Goal: Information Seeking & Learning: Learn about a topic

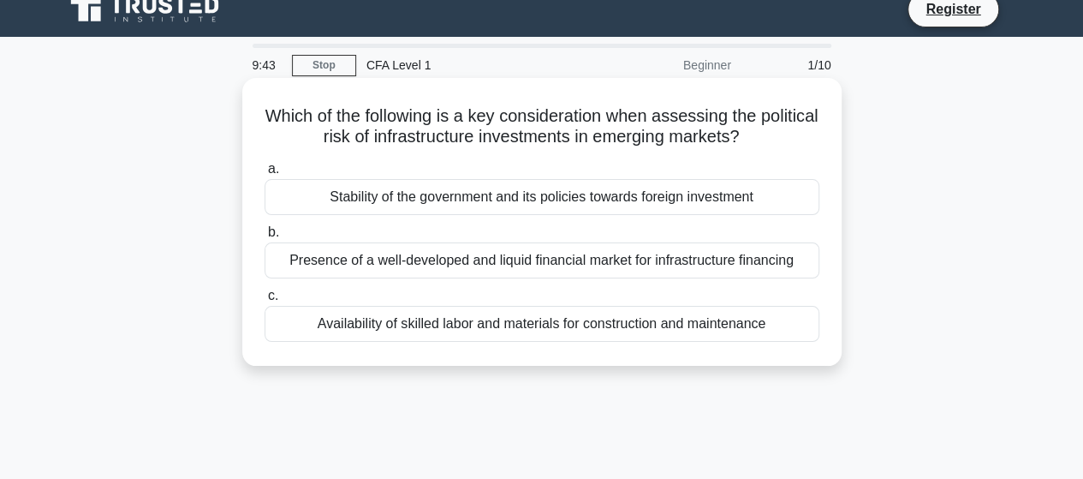
click at [748, 193] on div "Stability of the government and its policies towards foreign investment" at bounding box center [542, 197] width 555 height 36
click at [265, 175] on input "a. Stability of the government and its policies towards foreign investment" at bounding box center [265, 169] width 0 height 11
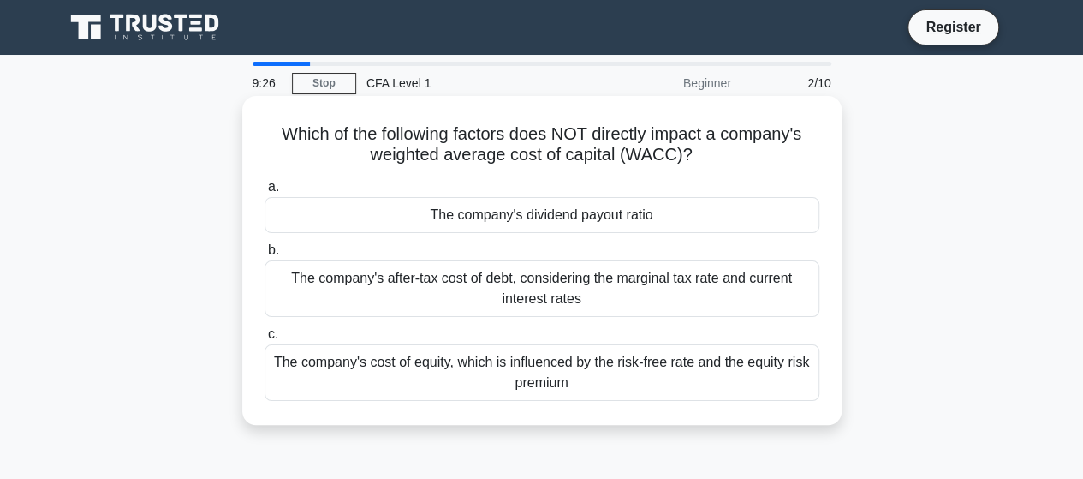
click at [639, 283] on div "The company's after-tax cost of debt, considering the marginal tax rate and cur…" at bounding box center [542, 288] width 555 height 57
click at [265, 256] on input "b. The company's after-tax cost of debt, considering the marginal tax rate and …" at bounding box center [265, 250] width 0 height 11
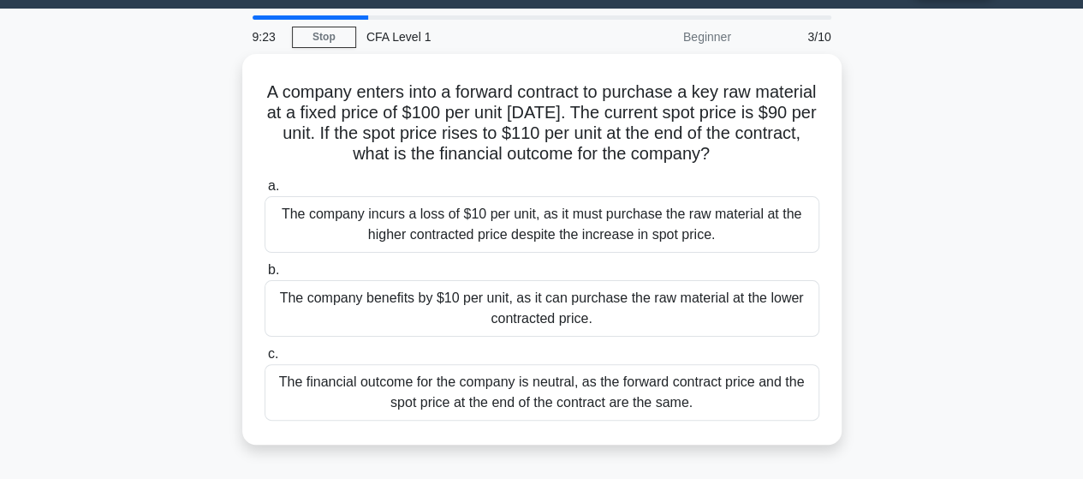
scroll to position [51, 0]
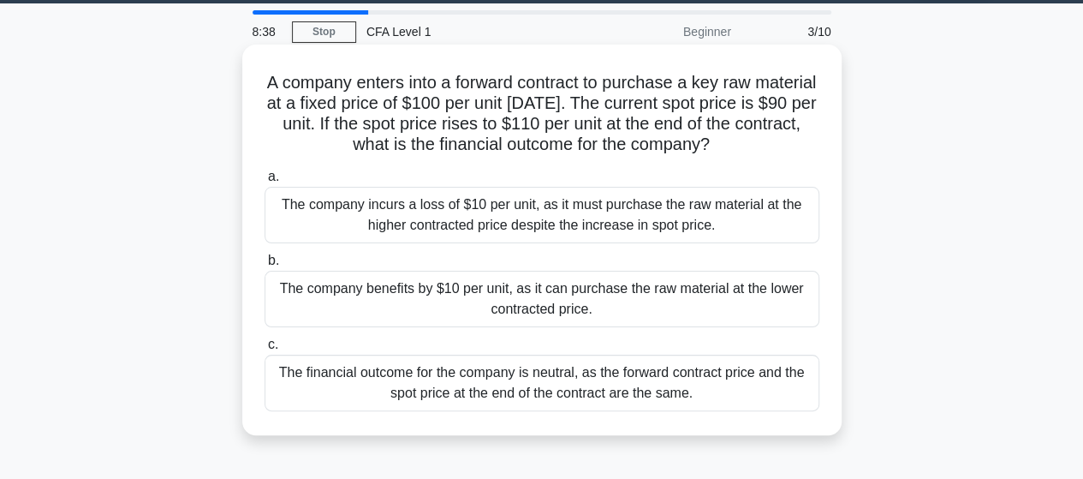
click at [747, 392] on div "The financial outcome for the company is neutral, as the forward contract price…" at bounding box center [542, 382] width 555 height 57
click at [265, 350] on input "c. The financial outcome for the company is neutral, as the forward contract pr…" at bounding box center [265, 344] width 0 height 11
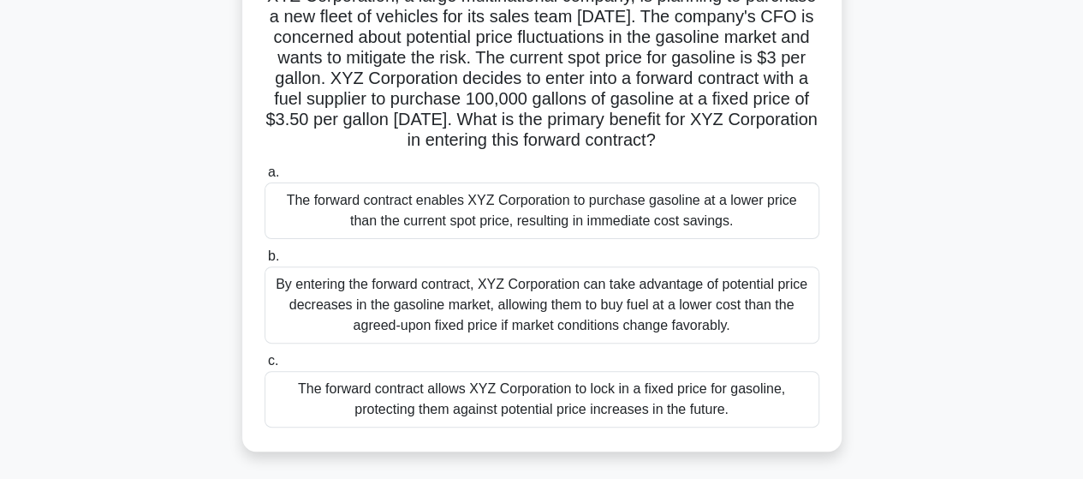
scroll to position [171, 0]
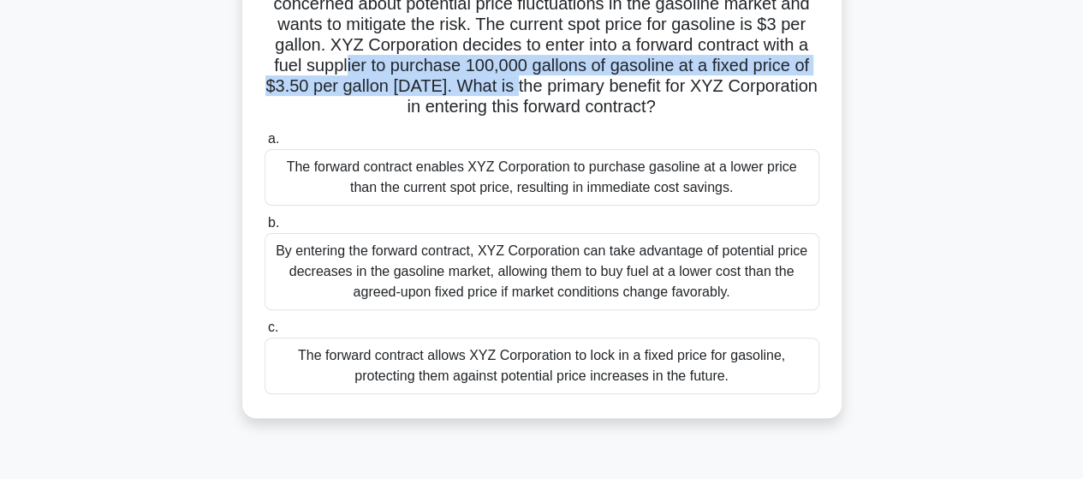
drag, startPoint x: 503, startPoint y: 69, endPoint x: 710, endPoint y: 88, distance: 208.0
click at [710, 88] on h5 "XYZ Corporation, a large multinational company, is planning to purchase a new f…" at bounding box center [542, 35] width 558 height 166
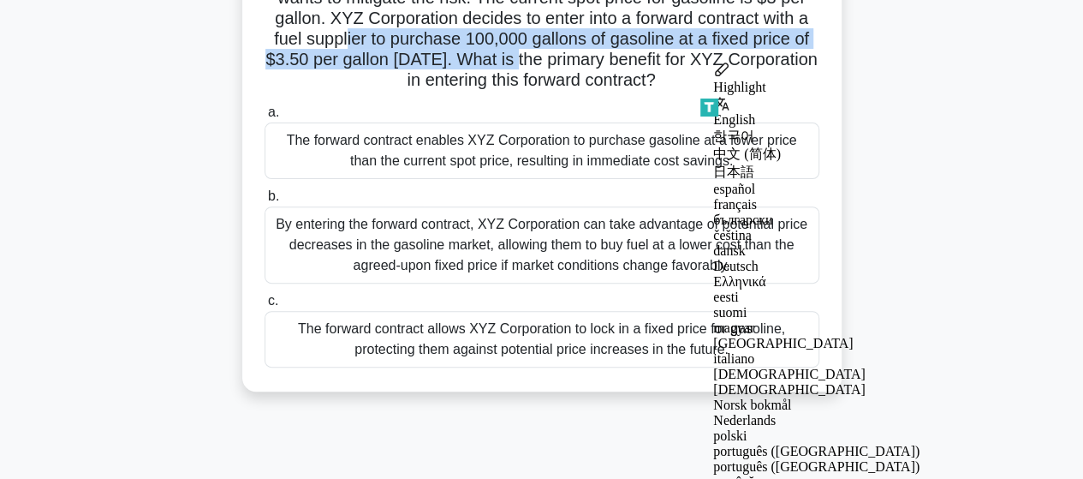
scroll to position [205, 0]
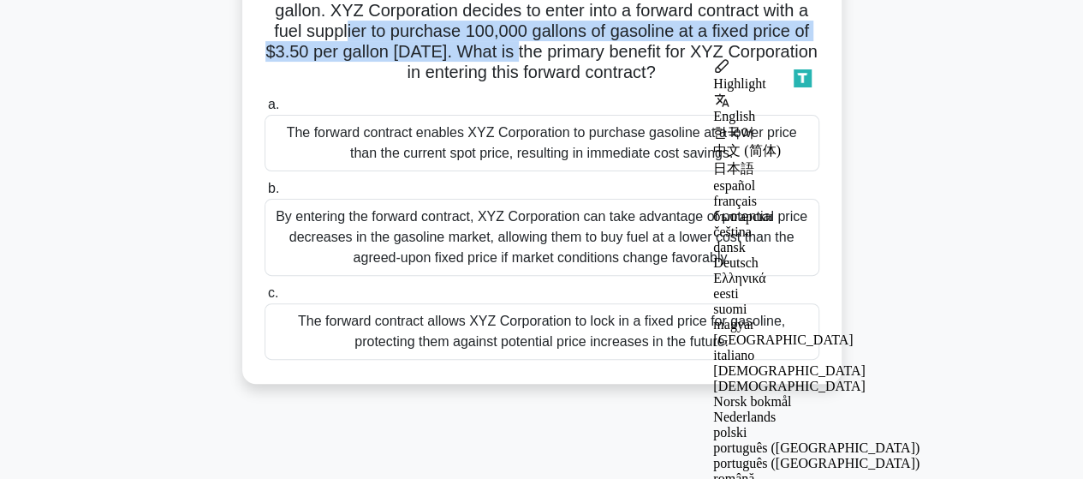
click at [515, 343] on div "The forward contract allows XYZ Corporation to lock in a fixed price for gasoli…" at bounding box center [542, 331] width 555 height 57
click at [265, 299] on input "c. The forward contract allows XYZ Corporation to lock in a fixed price for gas…" at bounding box center [265, 293] width 0 height 11
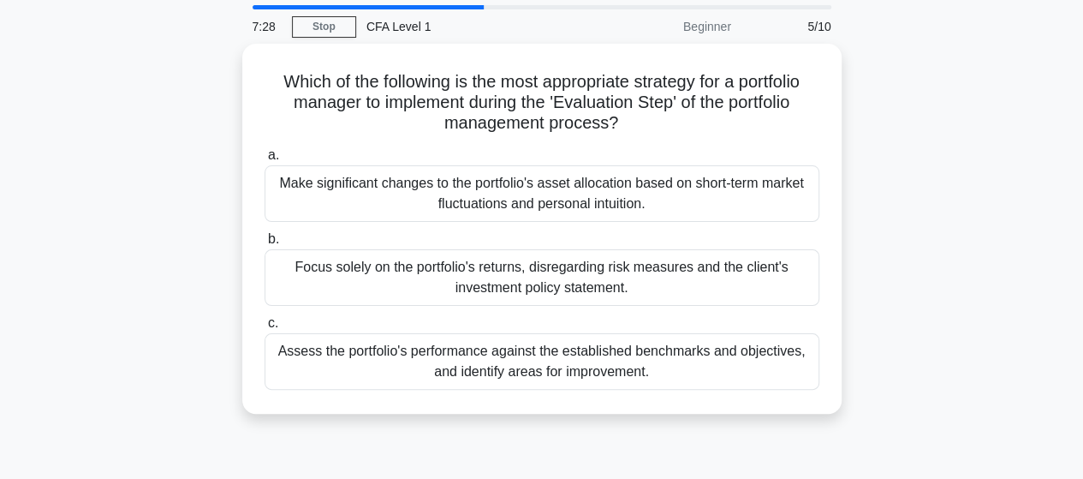
scroll to position [58, 0]
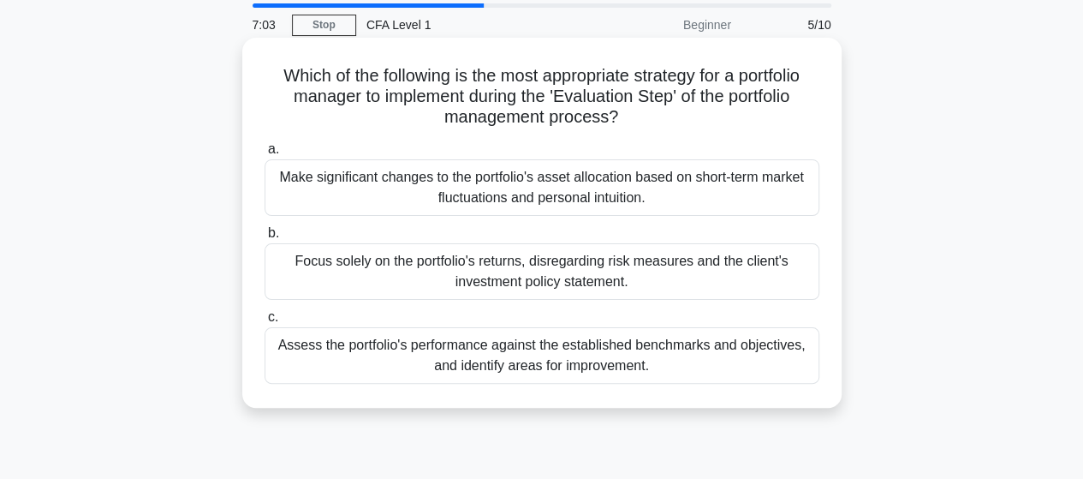
click at [712, 362] on div "Assess the portfolio's performance against the established benchmarks and objec…" at bounding box center [542, 355] width 555 height 57
click at [265, 323] on input "c. Assess the portfolio's performance against the established benchmarks and ob…" at bounding box center [265, 317] width 0 height 11
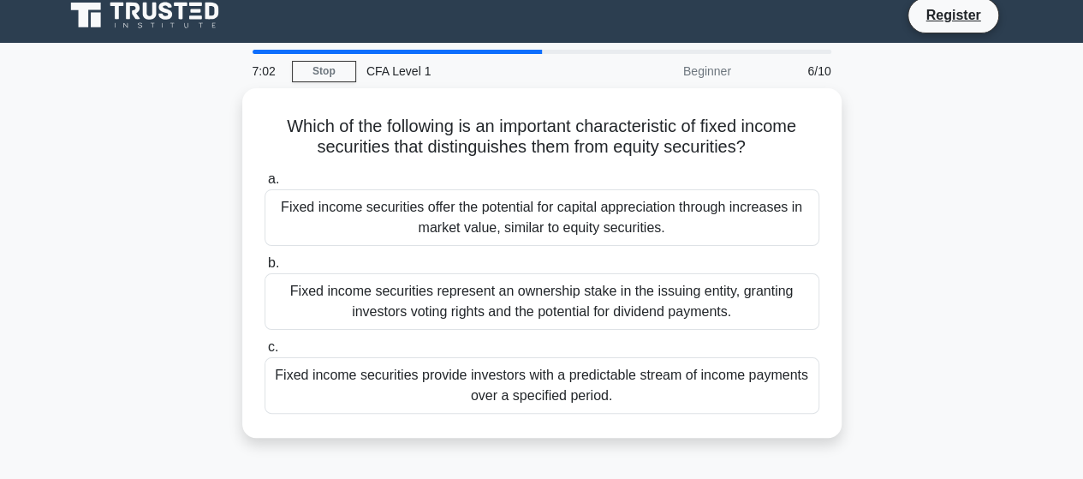
scroll to position [0, 0]
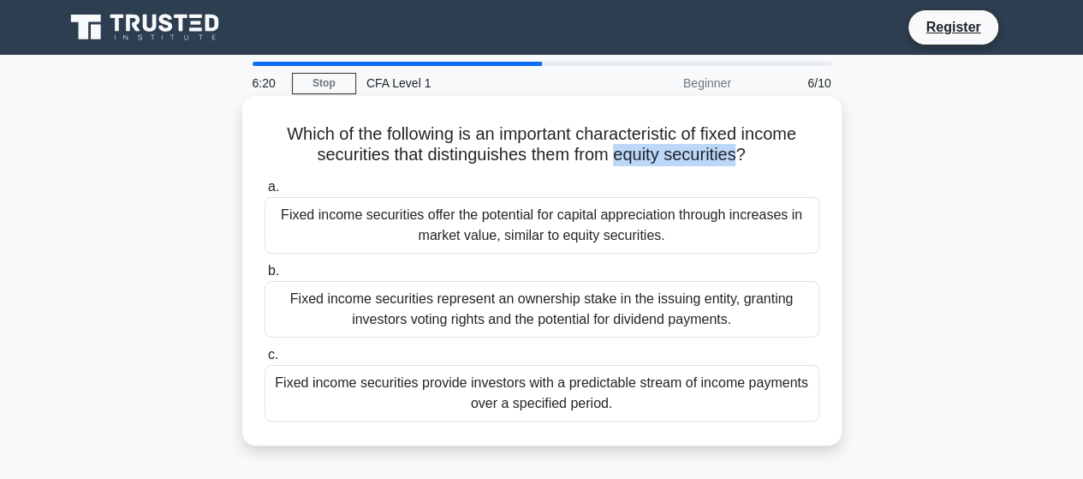
drag, startPoint x: 616, startPoint y: 158, endPoint x: 741, endPoint y: 156, distance: 125.9
click at [741, 156] on h5 "Which of the following is an important characteristic of fixed income securitie…" at bounding box center [542, 144] width 558 height 43
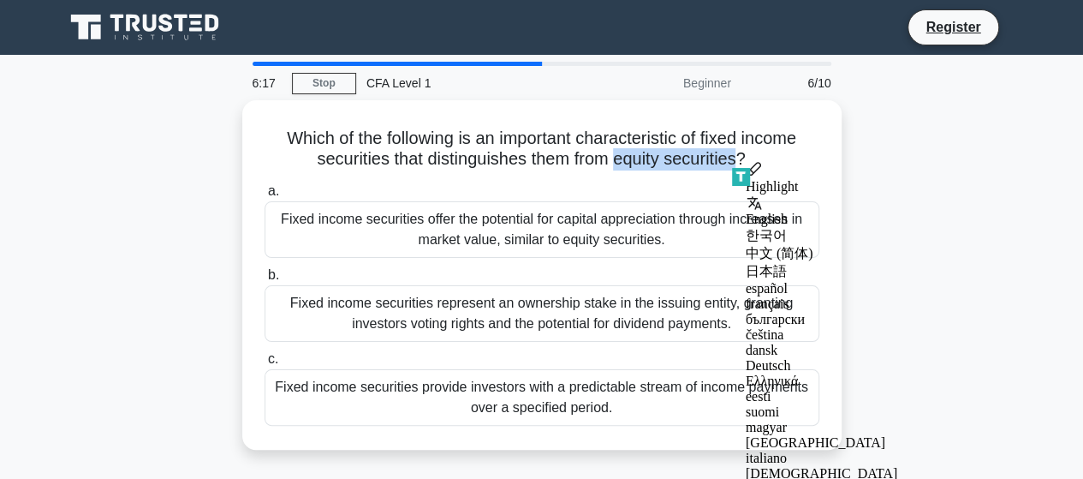
click at [908, 124] on div "Which of the following is an important characteristic of fixed income securitie…" at bounding box center [542, 285] width 976 height 370
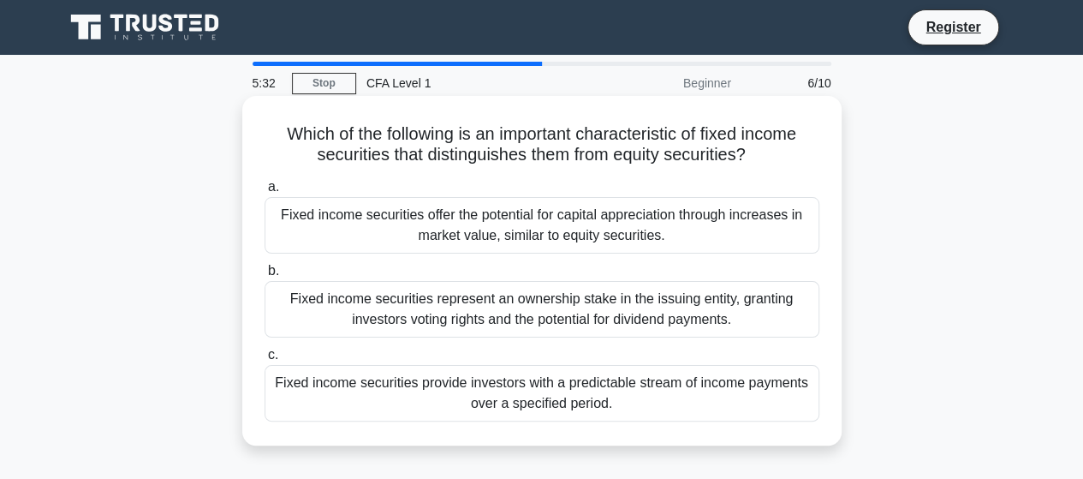
click at [675, 407] on div "Fixed income securities provide investors with a predictable stream of income p…" at bounding box center [542, 393] width 555 height 57
click at [265, 360] on input "c. Fixed income securities provide investors with a predictable stream of incom…" at bounding box center [265, 354] width 0 height 11
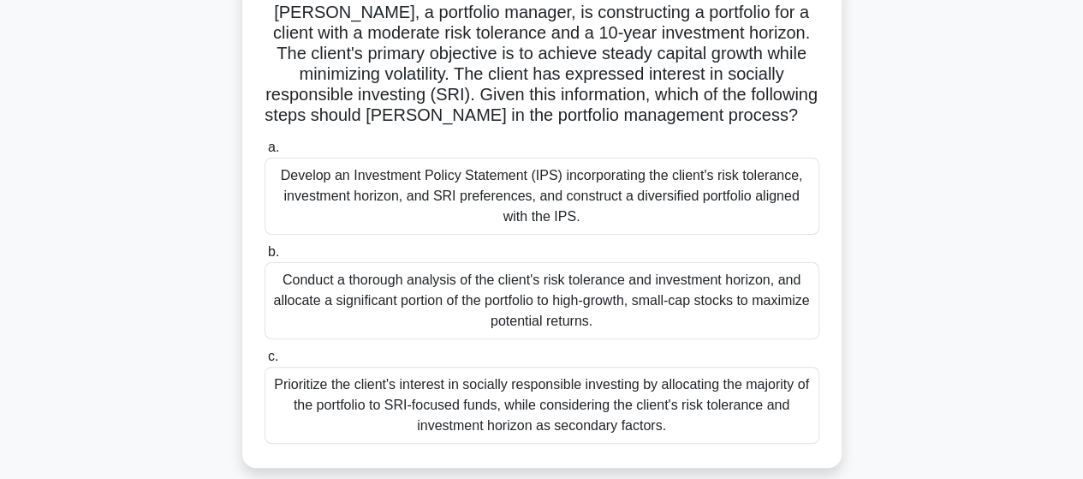
scroll to position [123, 0]
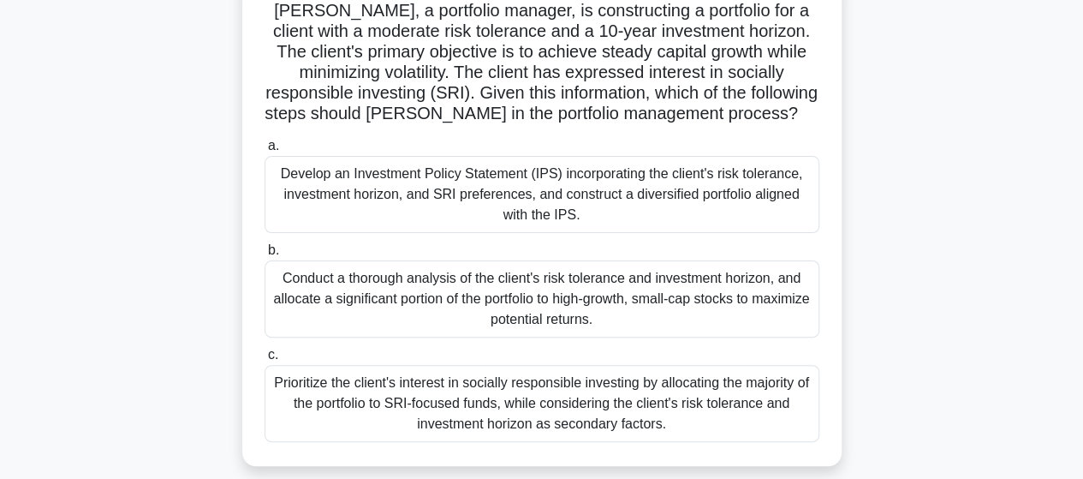
click at [736, 297] on div "Conduct a thorough analysis of the client's risk tolerance and investment horiz…" at bounding box center [542, 298] width 555 height 77
click at [265, 256] on input "b. Conduct a thorough analysis of the client's risk tolerance and investment ho…" at bounding box center [265, 250] width 0 height 11
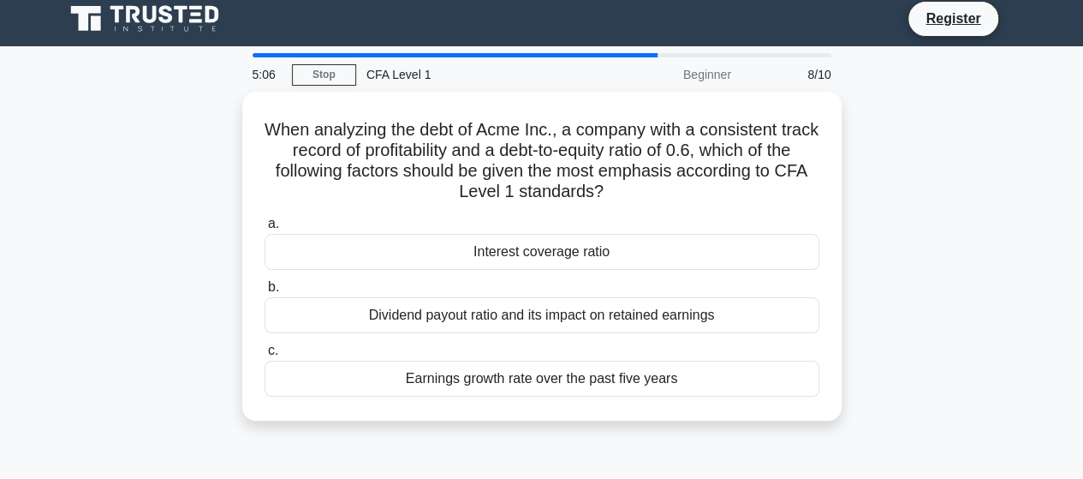
scroll to position [0, 0]
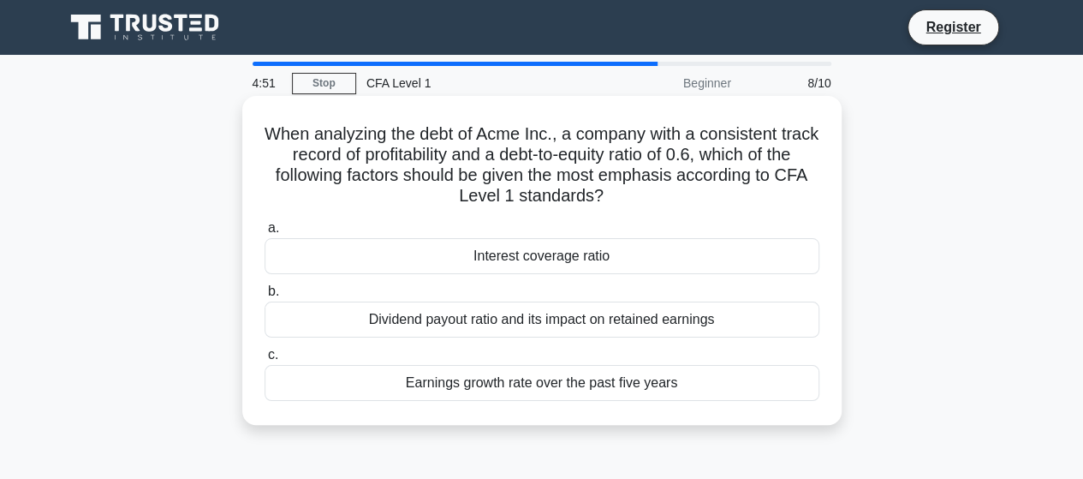
click at [716, 324] on div "Dividend payout ratio and its impact on retained earnings" at bounding box center [542, 319] width 555 height 36
click at [265, 297] on input "b. Dividend payout ratio and its impact on retained earnings" at bounding box center [265, 291] width 0 height 11
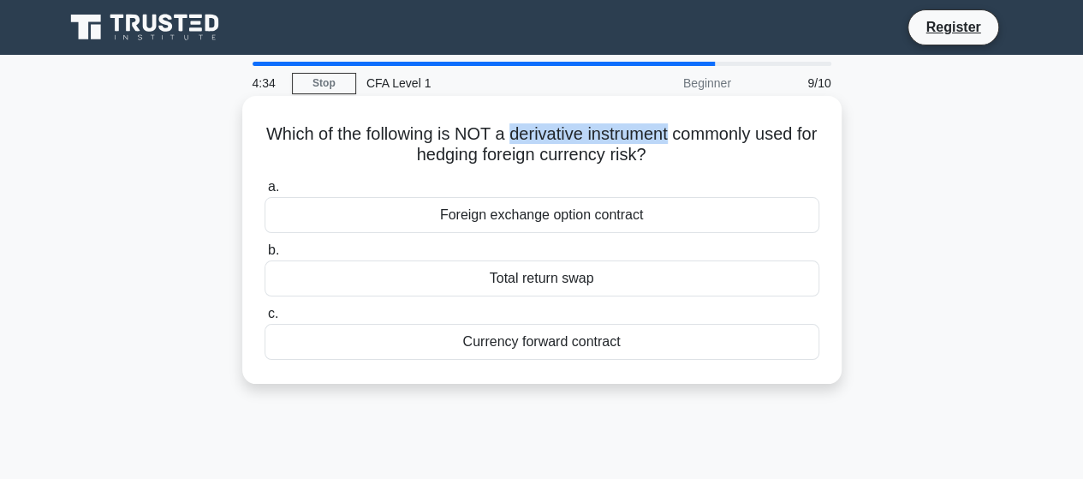
drag, startPoint x: 521, startPoint y: 138, endPoint x: 685, endPoint y: 136, distance: 164.4
click at [685, 136] on h5 "Which of the following is NOT a derivative instrument commonly used for hedging…" at bounding box center [542, 144] width 558 height 43
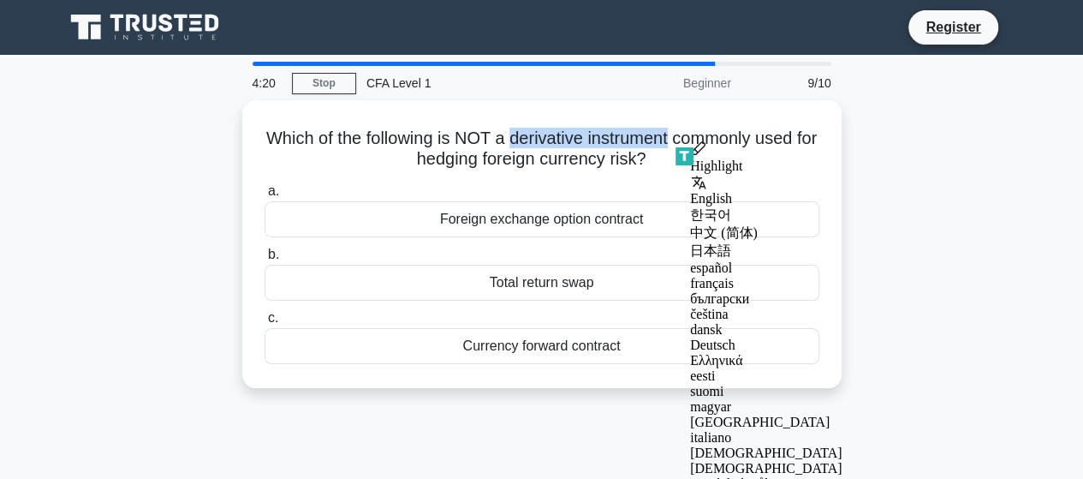
click at [985, 211] on div "Which of the following is NOT a derivative instrument commonly used for hedging…" at bounding box center [542, 254] width 976 height 308
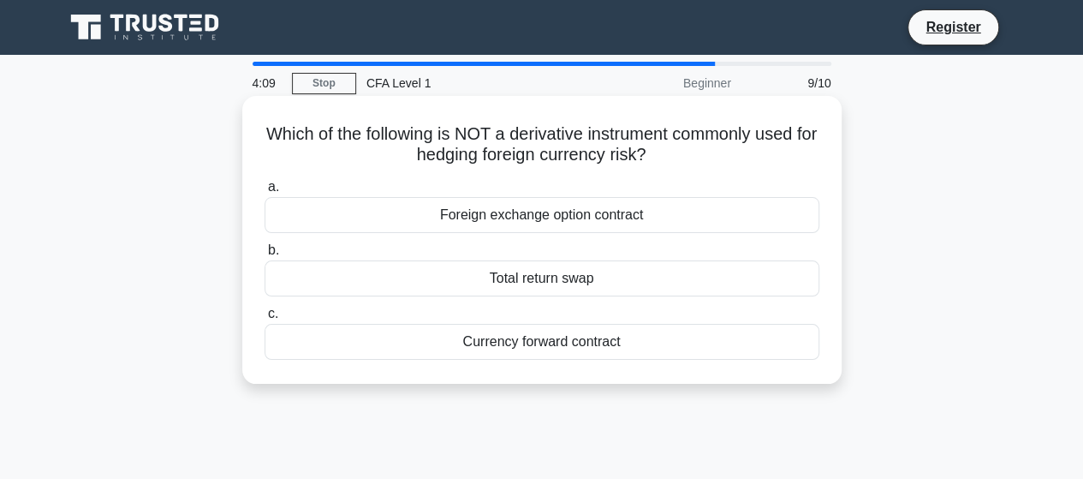
click at [747, 347] on div "Currency forward contract" at bounding box center [542, 342] width 555 height 36
click at [265, 319] on input "c. Currency forward contract" at bounding box center [265, 313] width 0 height 11
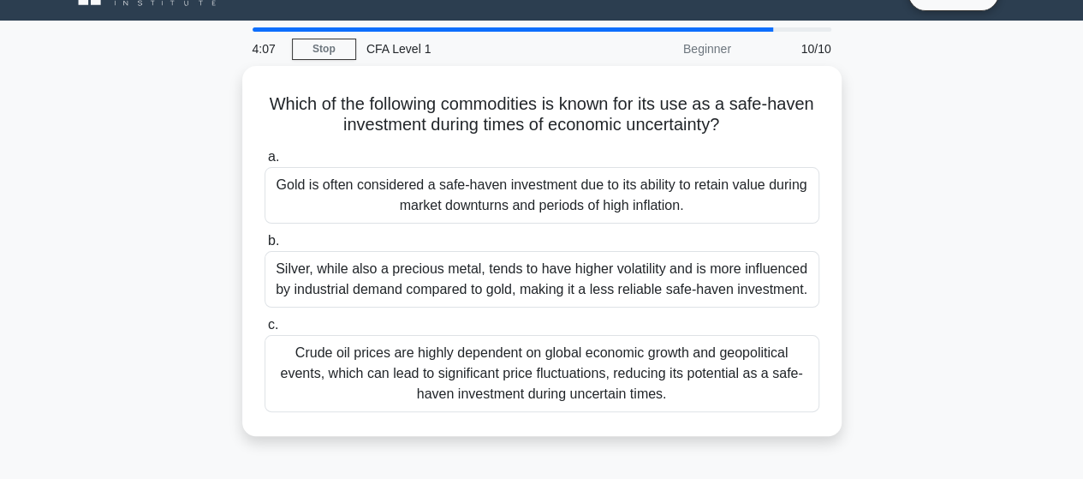
scroll to position [36, 0]
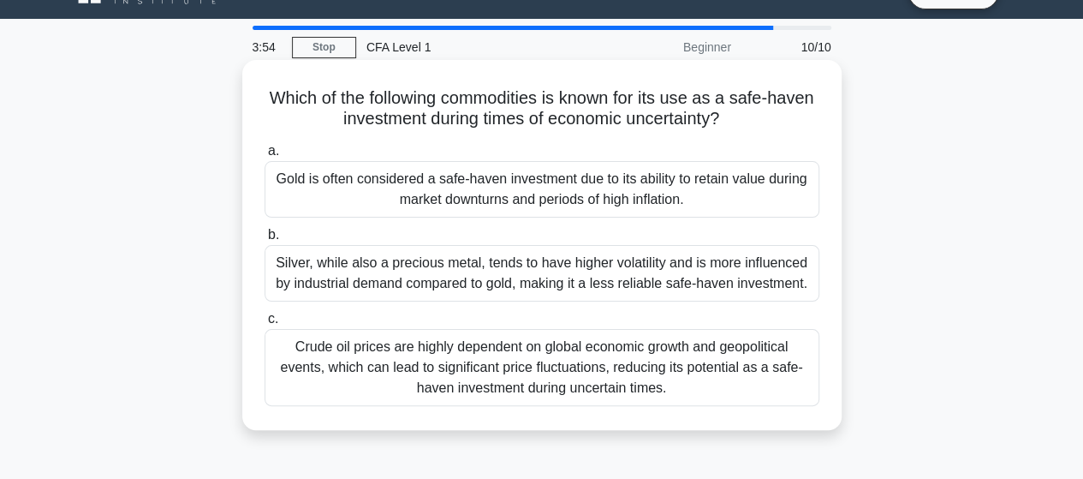
click at [715, 193] on div "Gold is often considered a safe-haven investment due to its ability to retain v…" at bounding box center [542, 189] width 555 height 57
click at [265, 157] on input "a. Gold is often considered a safe-haven investment due to its ability to retai…" at bounding box center [265, 151] width 0 height 11
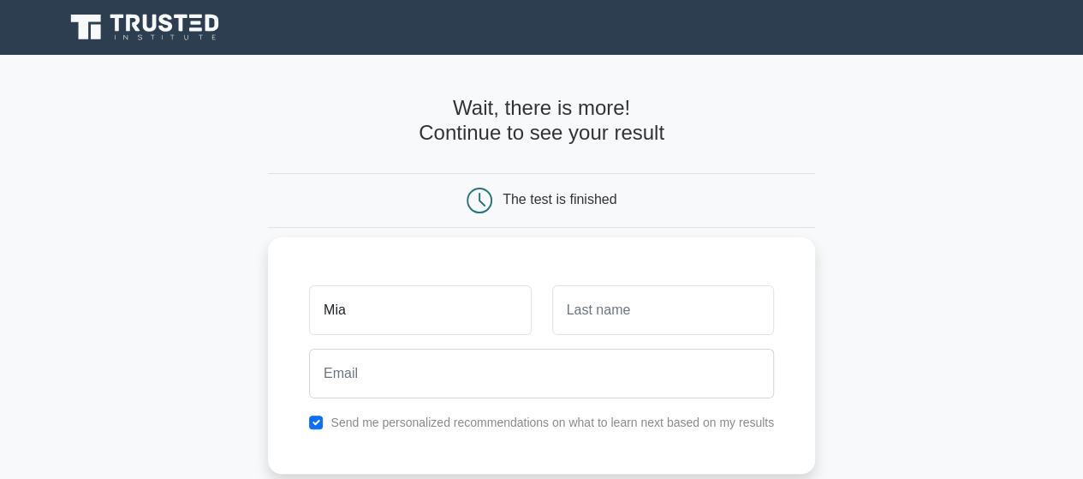
type input "Mia"
click at [620, 312] on input "text" at bounding box center [663, 310] width 222 height 50
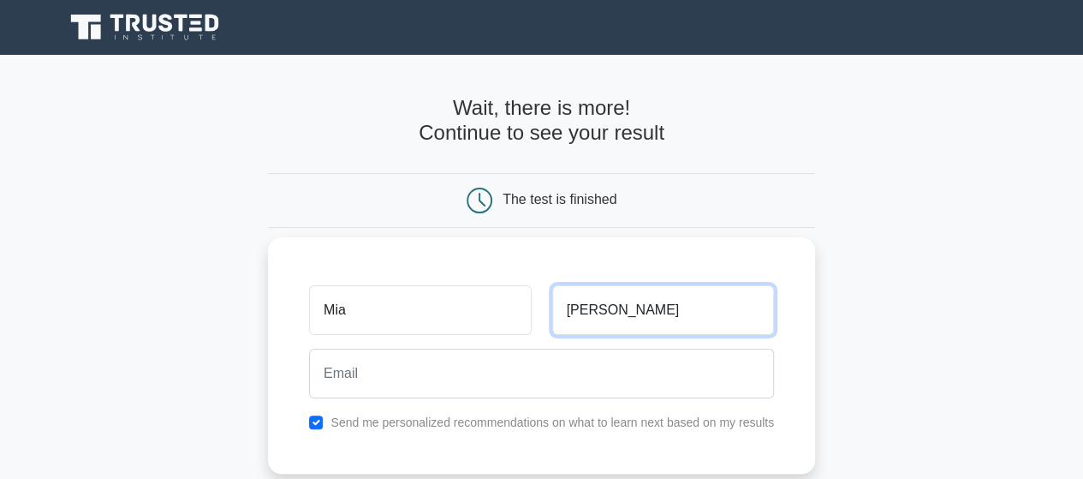
type input "Bennette"
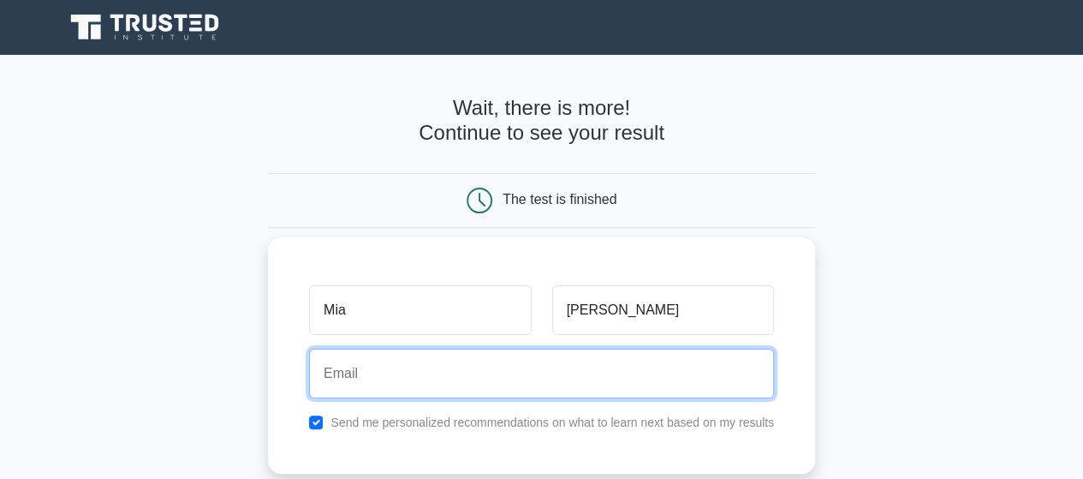
click at [502, 374] on input "email" at bounding box center [541, 373] width 465 height 50
type input "trinhphuongngoc307@gmail.com"
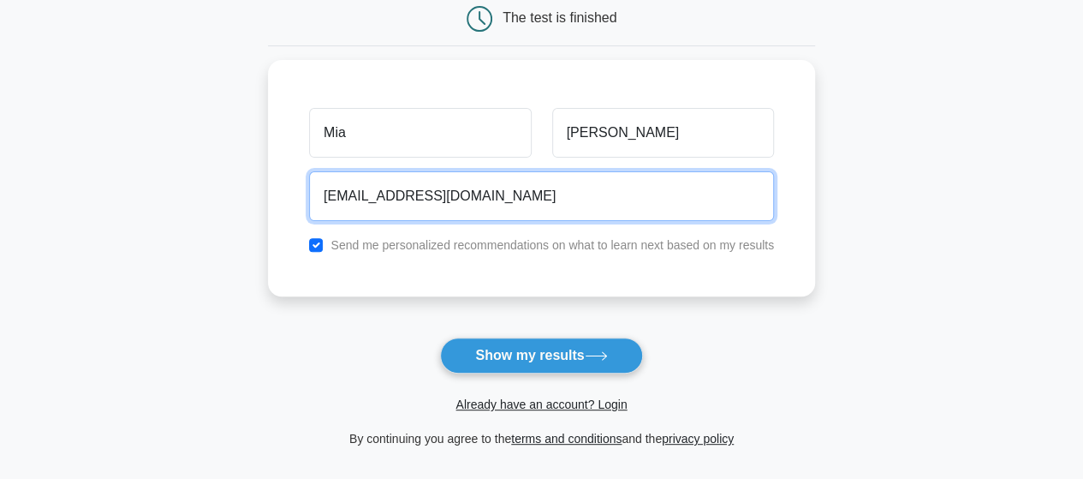
scroll to position [183, 0]
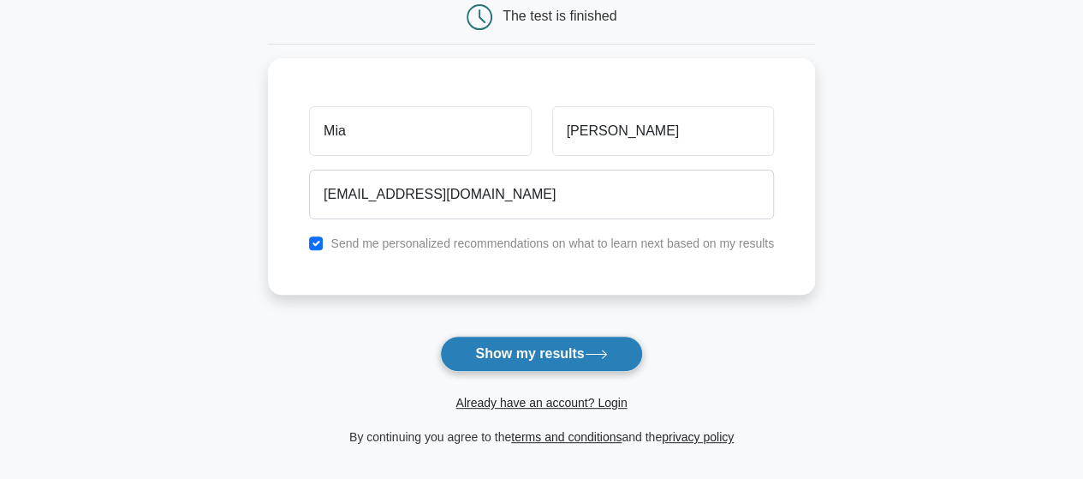
click at [596, 342] on button "Show my results" at bounding box center [541, 354] width 202 height 36
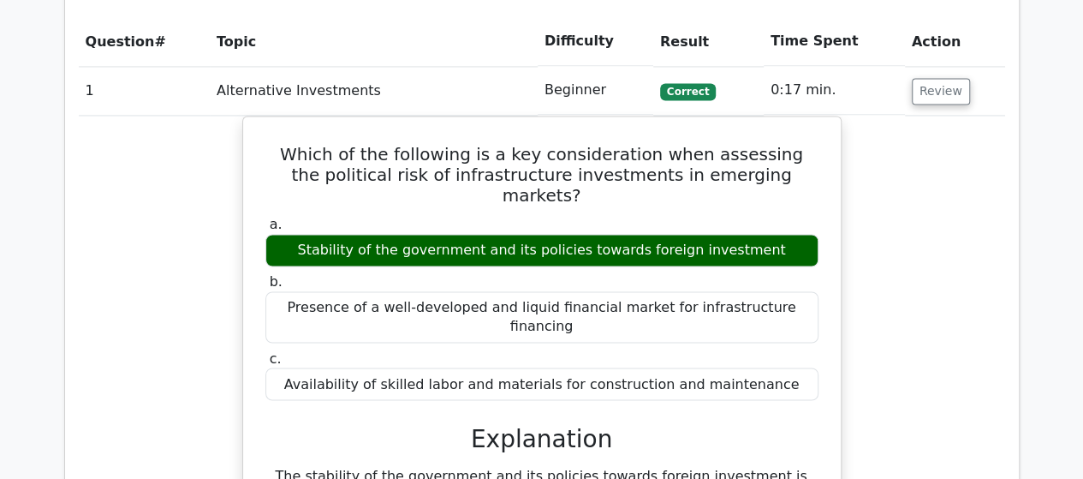
scroll to position [1306, 0]
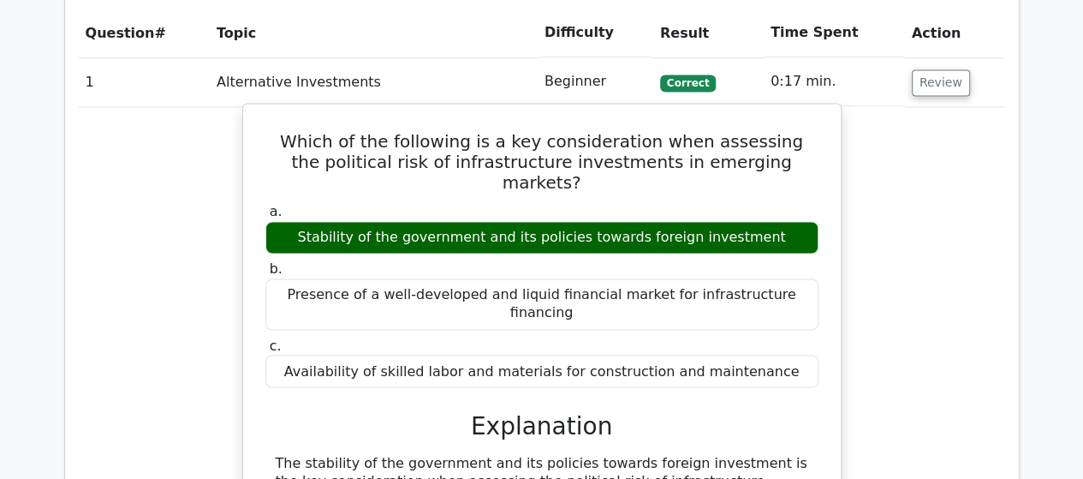
click at [288, 131] on h5 "Which of the following is a key consideration when assessing the political risk…" at bounding box center [542, 162] width 556 height 62
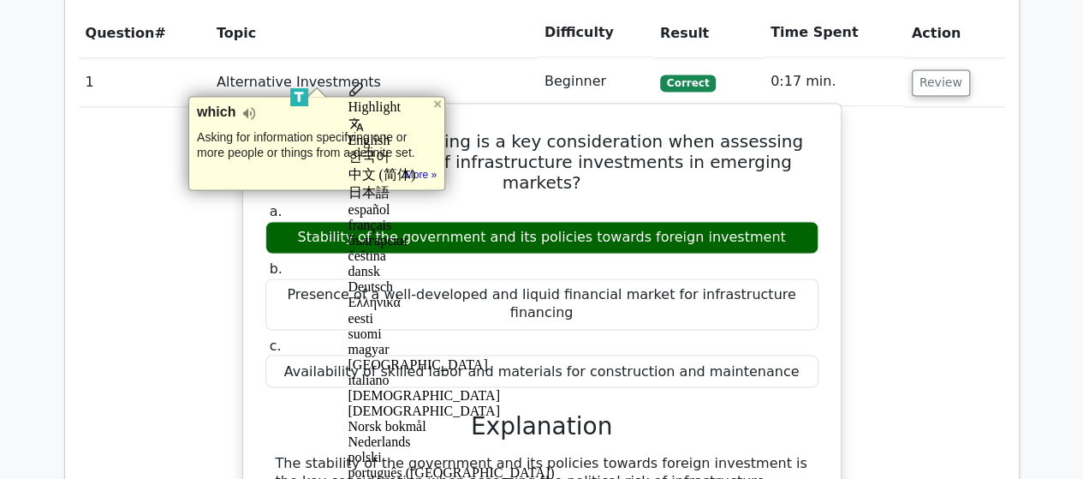
click at [290, 131] on h5 "Which of the following is a key consideration when assessing the political risk…" at bounding box center [542, 162] width 556 height 62
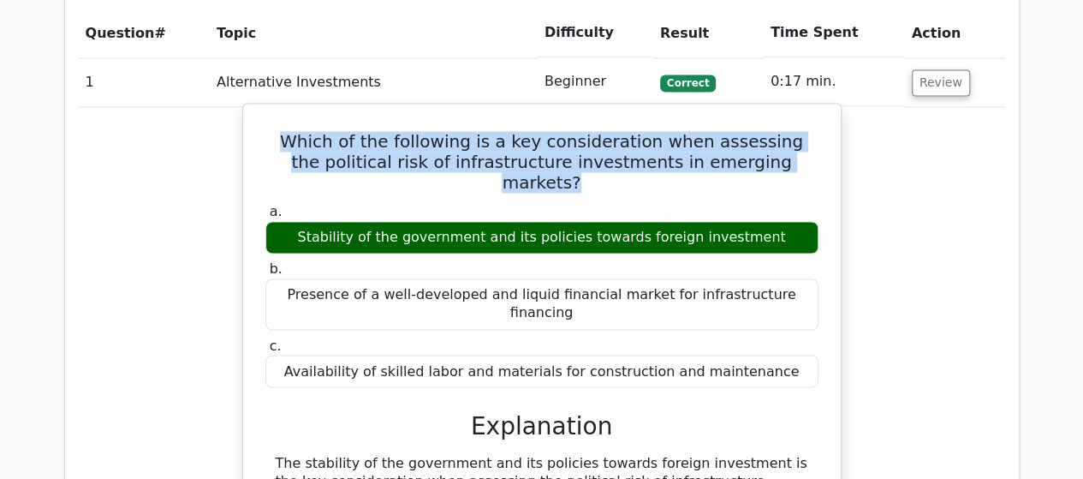
drag, startPoint x: 290, startPoint y: 68, endPoint x: 784, endPoint y: 97, distance: 494.8
click at [784, 131] on h5 "Which of the following is a key consideration when assessing the political risk…" at bounding box center [542, 162] width 556 height 62
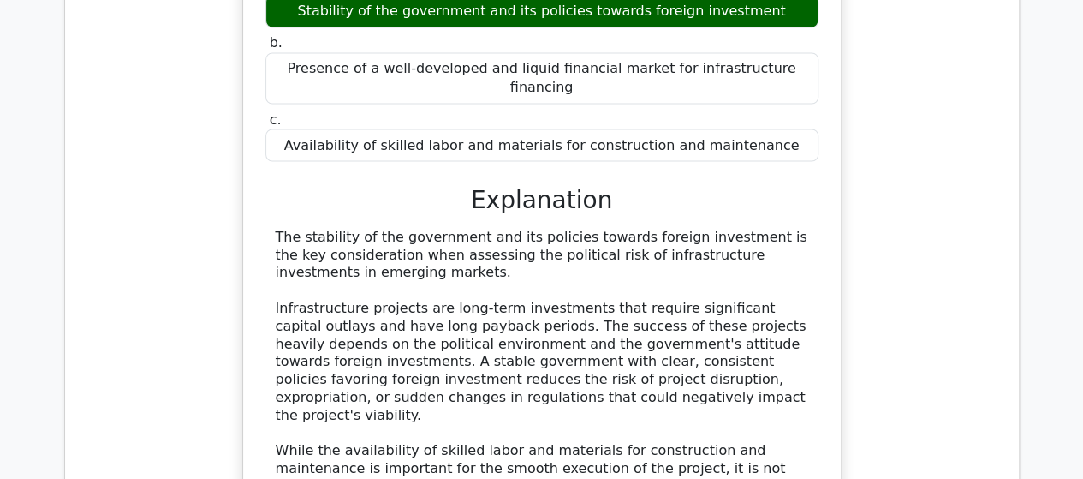
scroll to position [1548, 0]
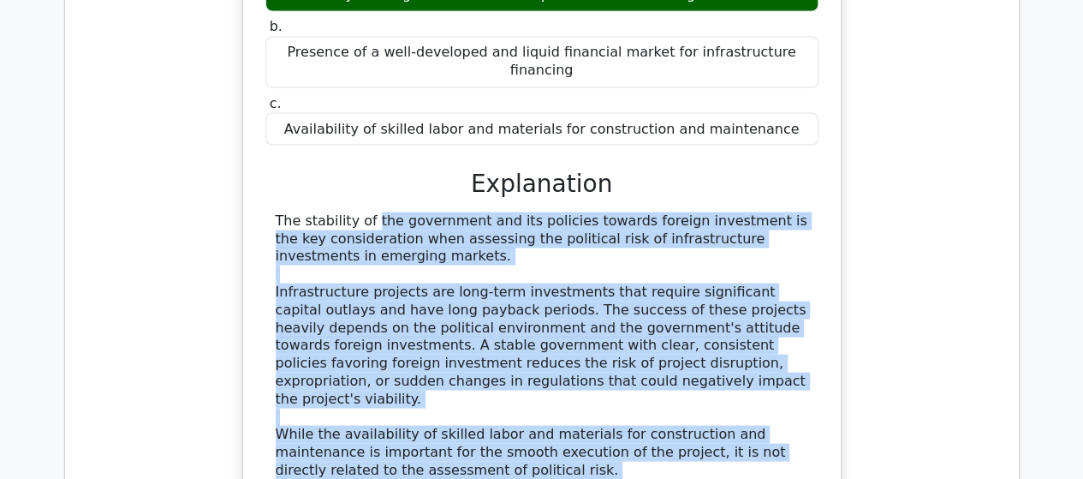
drag, startPoint x: 276, startPoint y: 107, endPoint x: 541, endPoint y: 414, distance: 405.4
click at [541, 414] on div "The stability of the government and its policies towards foreign investment is …" at bounding box center [542, 380] width 533 height 338
copy div "The stability of the government and its policies towards foreign investment is …"
click at [560, 347] on div "The stability of the government and its policies towards foreign investment is …" at bounding box center [542, 380] width 533 height 338
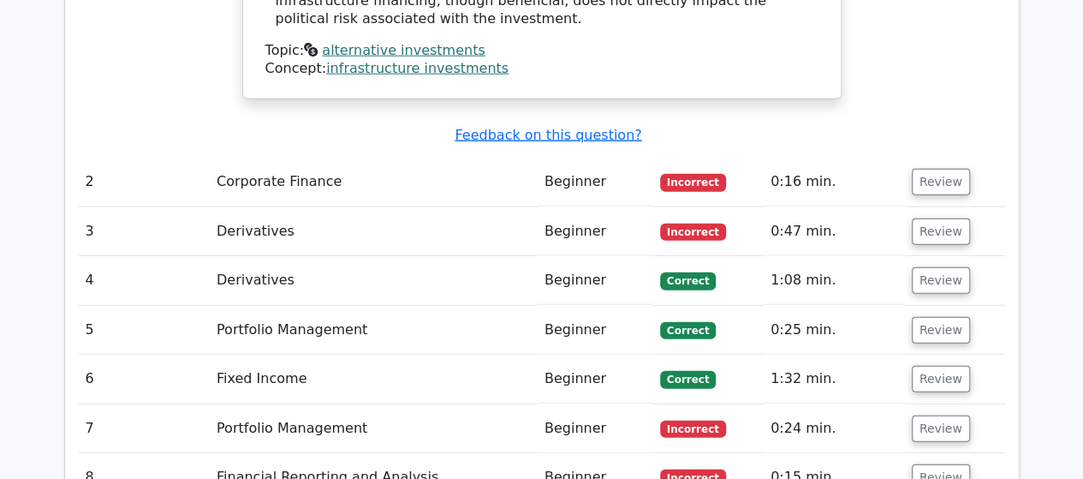
scroll to position [2049, 0]
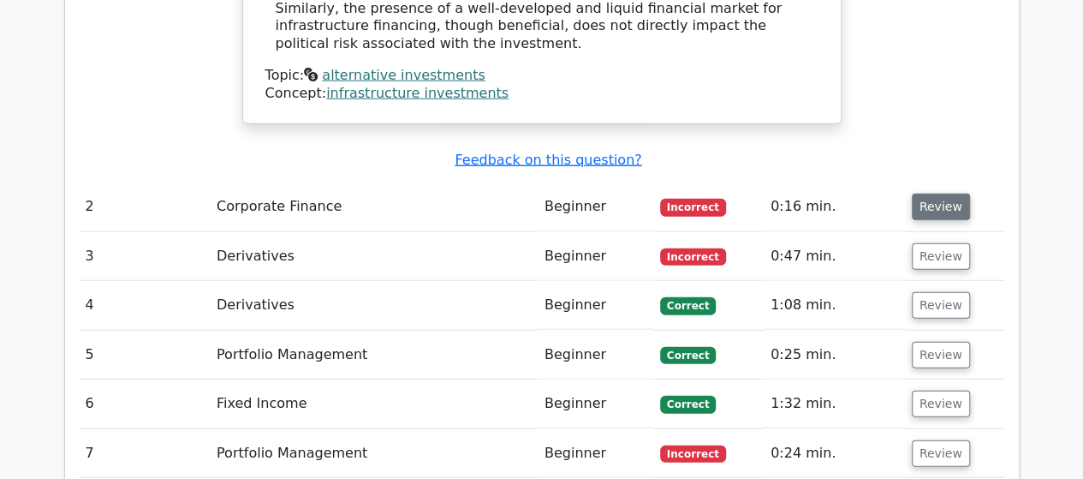
click at [935, 193] on button "Review" at bounding box center [941, 206] width 58 height 27
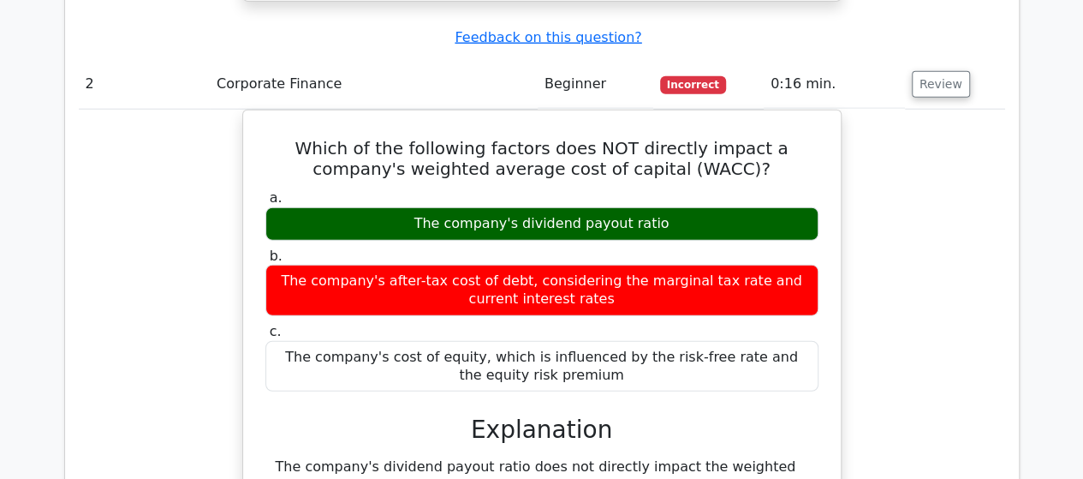
scroll to position [2170, 0]
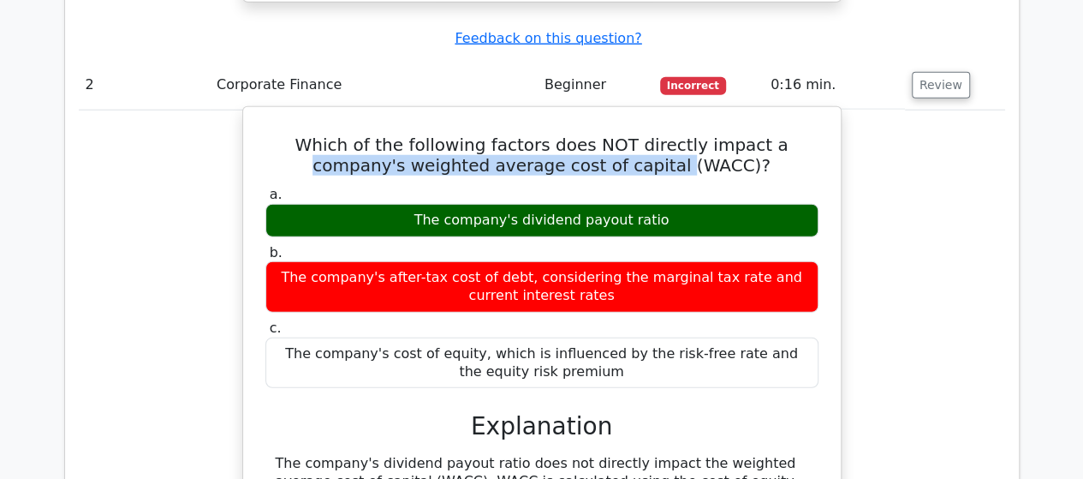
drag, startPoint x: 728, startPoint y: 20, endPoint x: 637, endPoint y: 39, distance: 92.7
click at [637, 134] on h5 "Which of the following factors does NOT directly impact a company's weighted av…" at bounding box center [542, 154] width 556 height 41
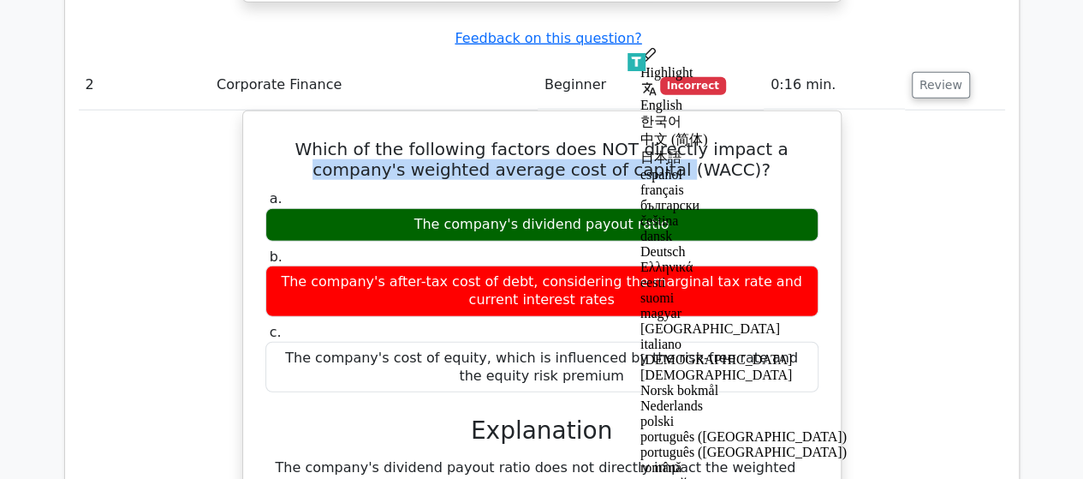
click at [895, 110] on div "Which of the following factors does NOT directly impact a company's weighted av…" at bounding box center [542, 410] width 926 height 600
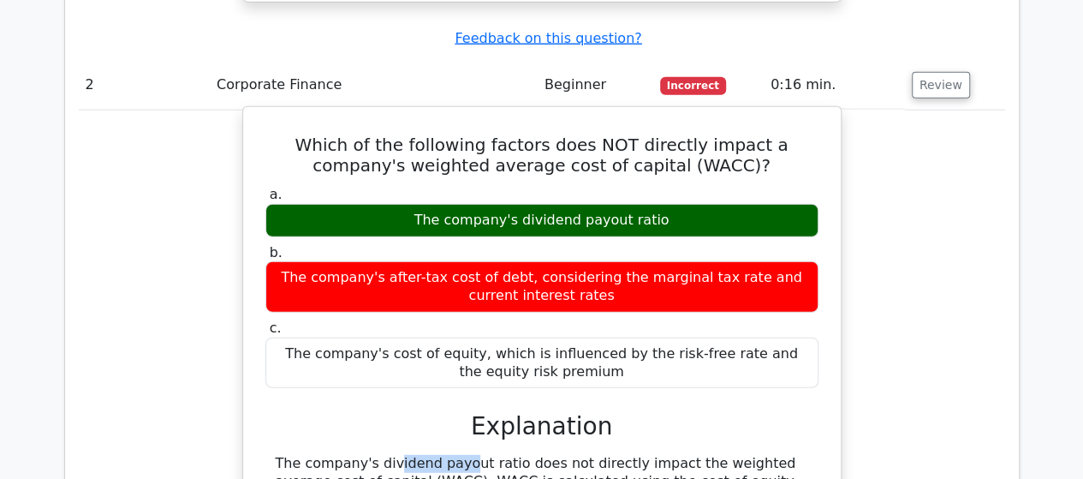
drag, startPoint x: 275, startPoint y: 335, endPoint x: 353, endPoint y: 331, distance: 78.0
click at [661, 323] on div "a. The company's dividend payout ratio b. The company's after-tax cost of debt,…" at bounding box center [542, 423] width 556 height 482
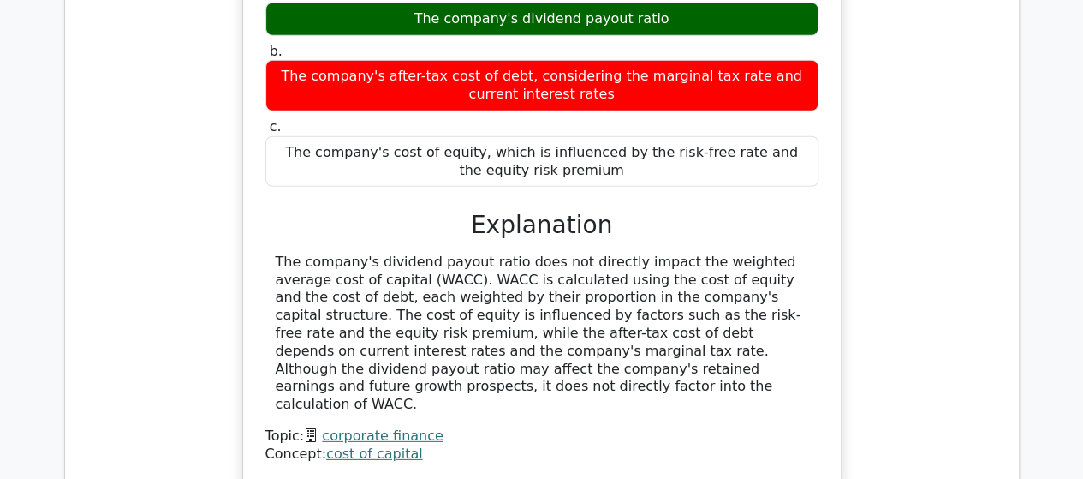
scroll to position [2370, 0]
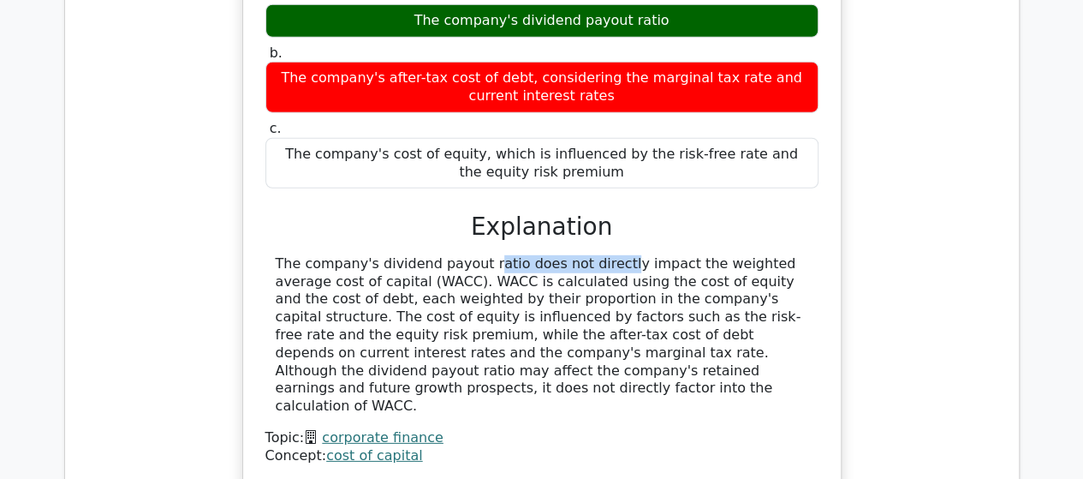
drag, startPoint x: 369, startPoint y: 138, endPoint x: 497, endPoint y: 135, distance: 127.6
click at [497, 255] on div "The company's dividend payout ratio does not directly impact the weighted avera…" at bounding box center [542, 335] width 533 height 160
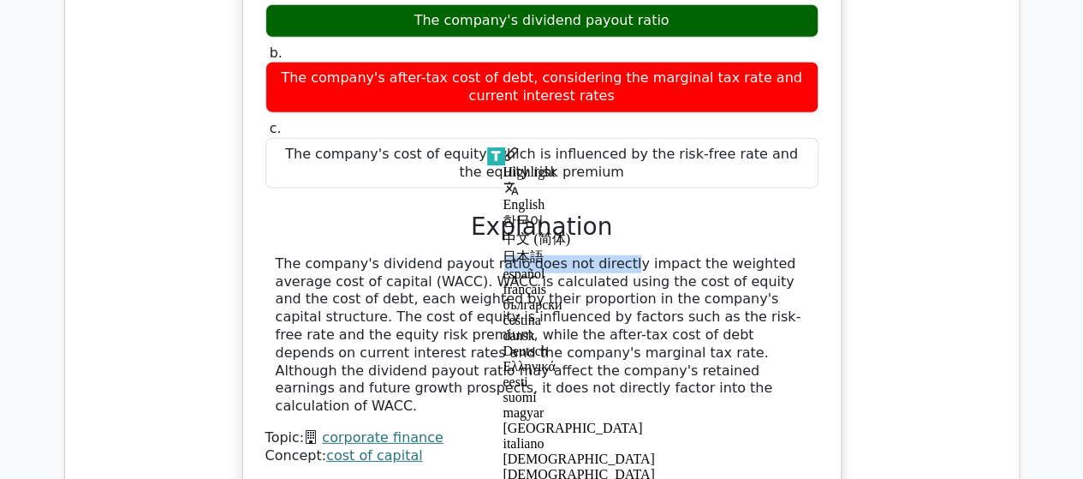
copy div "dividend payout ratio"
click at [443, 138] on div "The company's cost of equity, which is influenced by the risk-free rate and the…" at bounding box center [541, 163] width 553 height 51
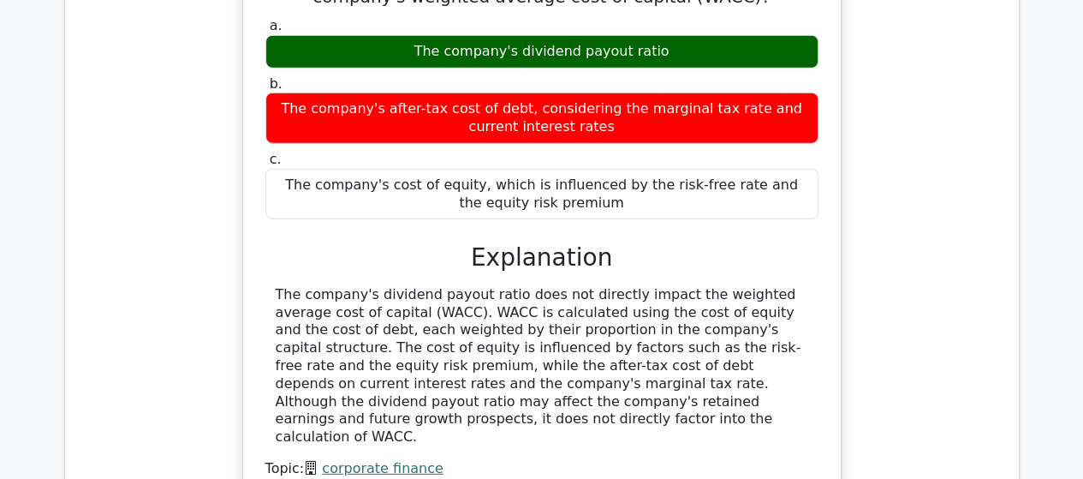
scroll to position [2336, 0]
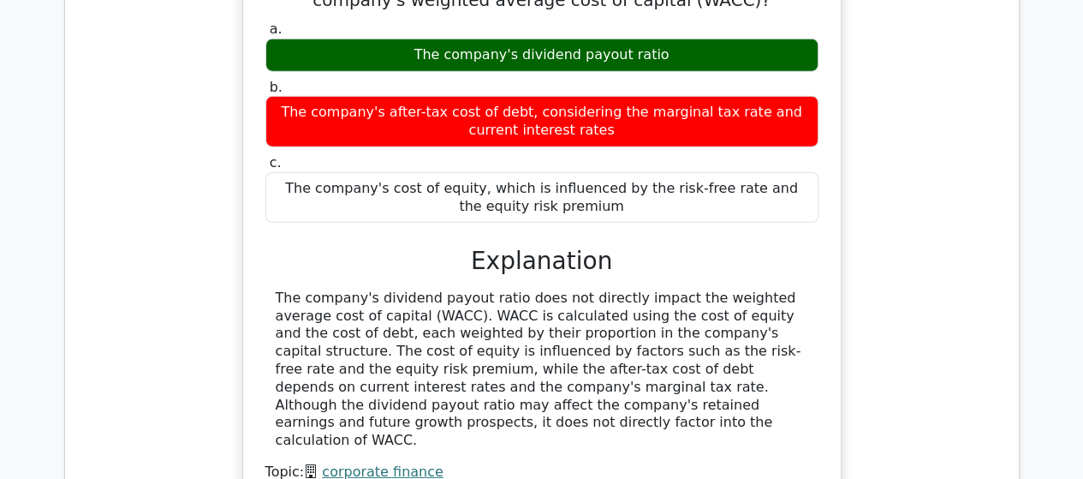
drag, startPoint x: 276, startPoint y: 168, endPoint x: 788, endPoint y: 278, distance: 523.8
click at [788, 289] on div "The company's dividend payout ratio does not directly impact the weighted avera…" at bounding box center [542, 369] width 533 height 160
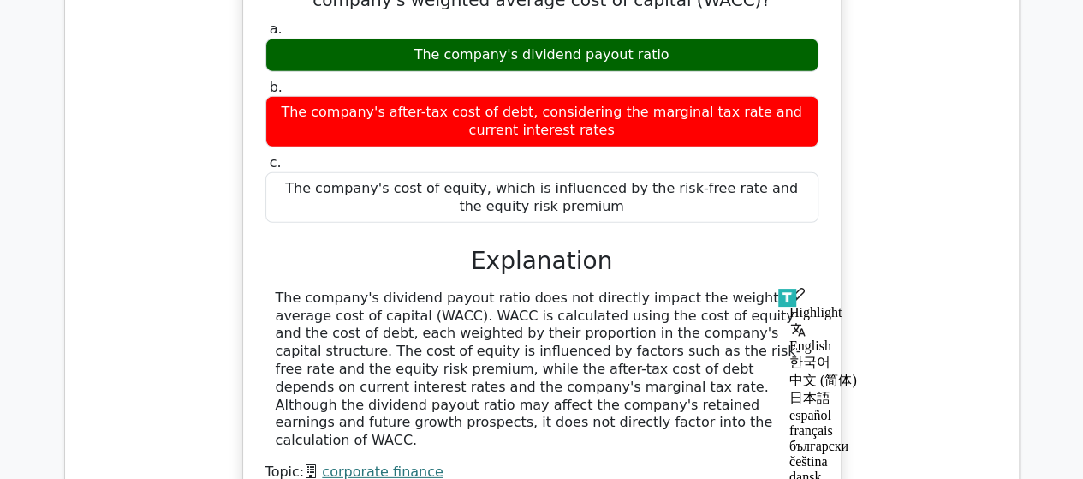
copy div "The company's dividend payout ratio does not directly impact the weighted avera…"
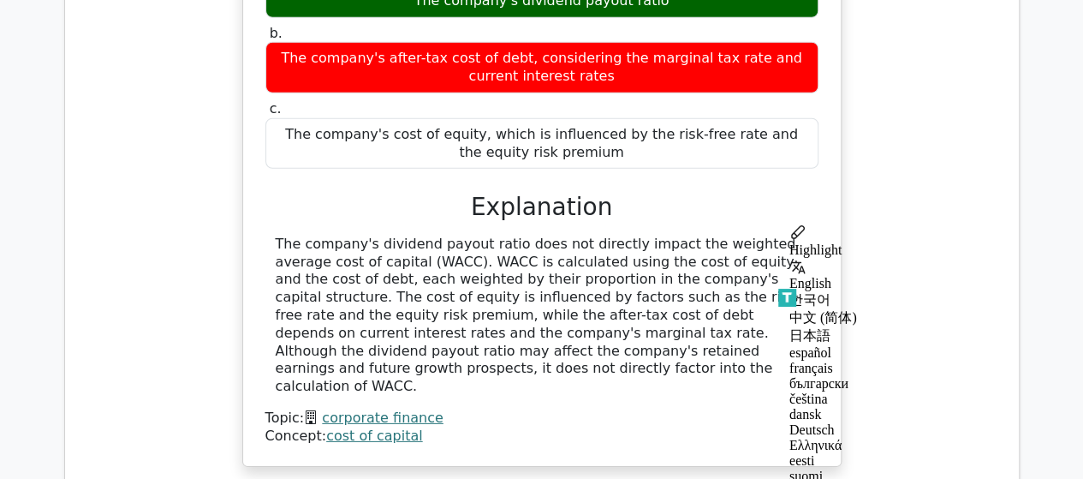
scroll to position [2378, 0]
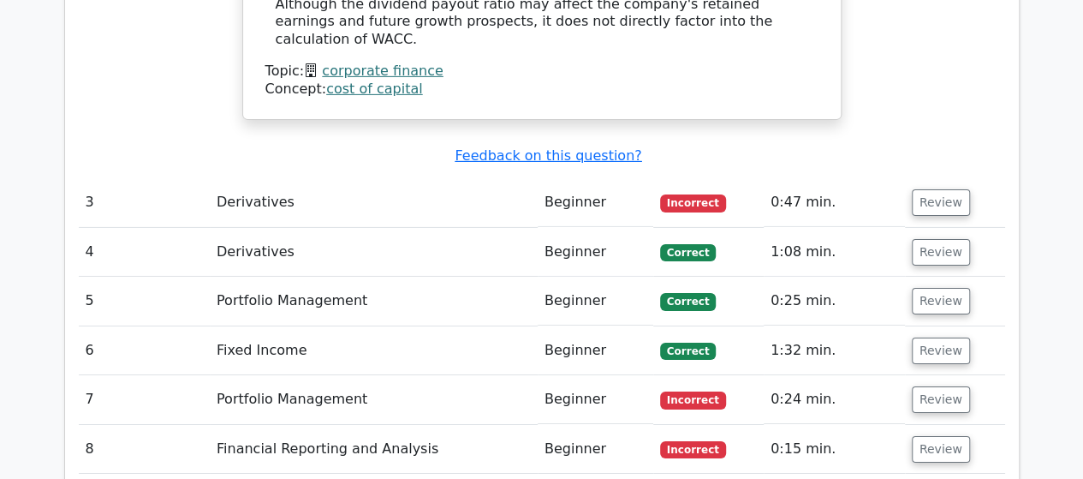
scroll to position [2749, 0]
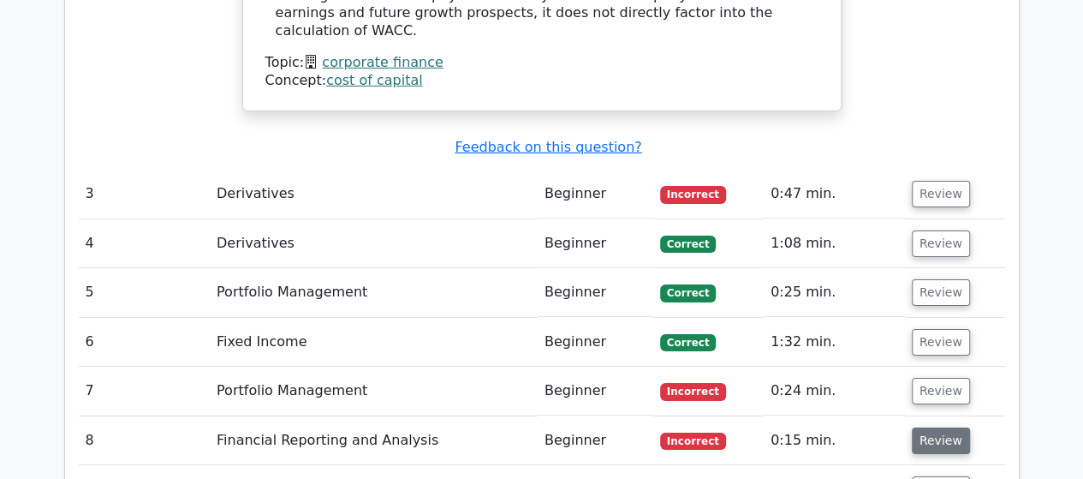
click at [938, 427] on button "Review" at bounding box center [941, 440] width 58 height 27
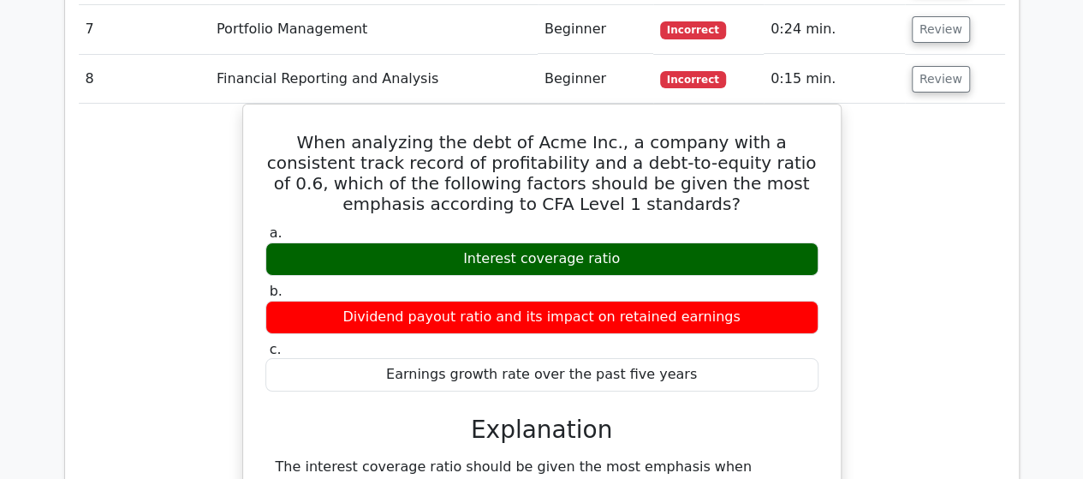
scroll to position [3079, 0]
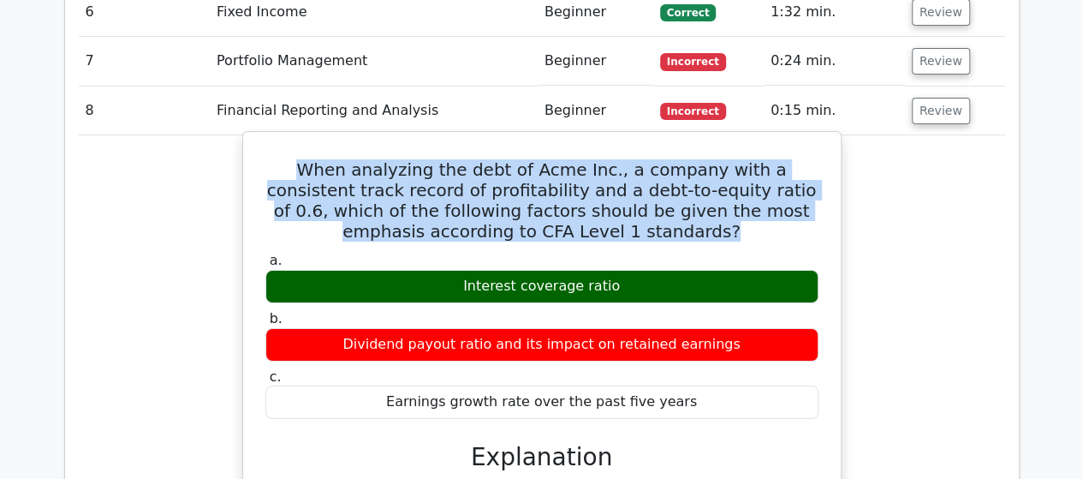
drag, startPoint x: 281, startPoint y: 9, endPoint x: 676, endPoint y: 64, distance: 399.3
click at [676, 159] on h5 "When analyzing the debt of Acme Inc., a company with a consistent track record …" at bounding box center [542, 200] width 556 height 82
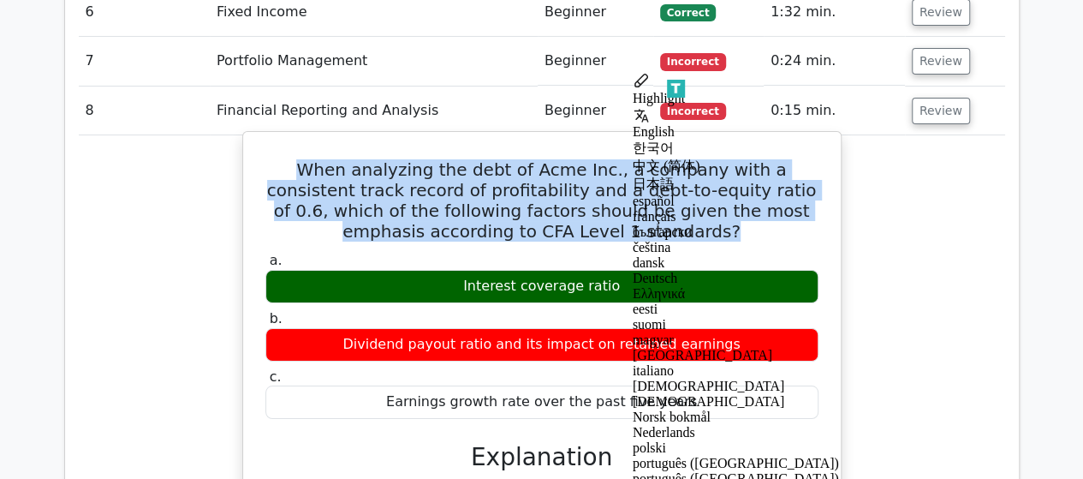
copy h5 "When analyzing the debt of Acme Inc., a company with a consistent track record …"
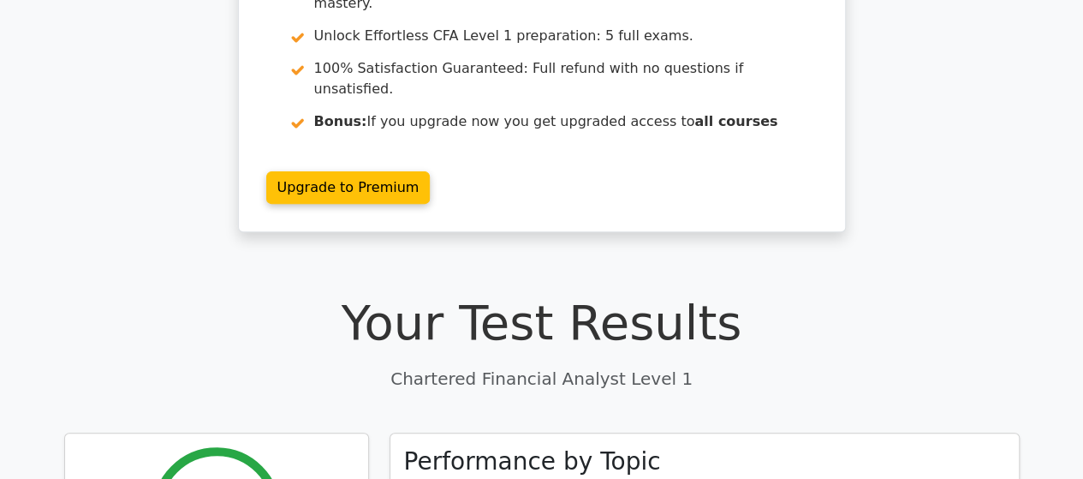
scroll to position [0, 0]
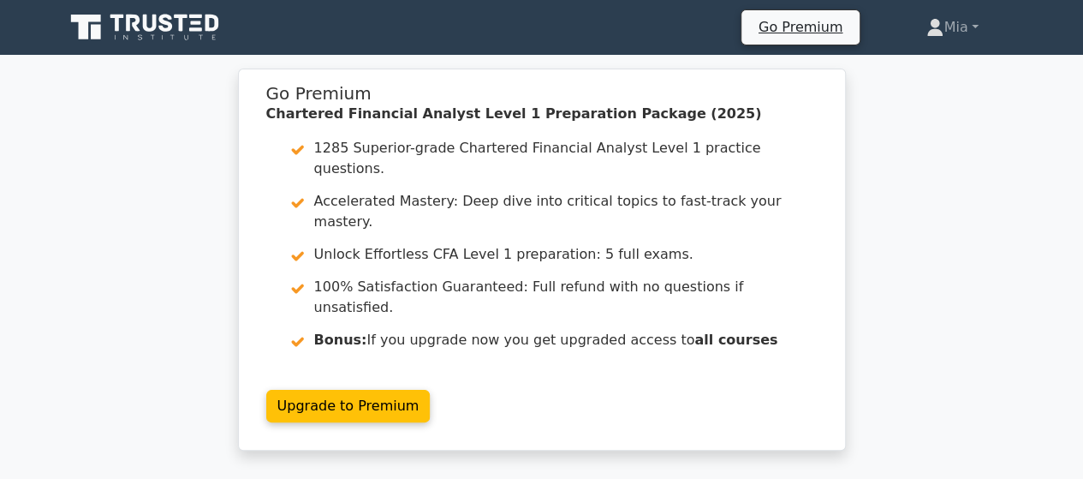
click at [181, 32] on icon at bounding box center [146, 27] width 164 height 33
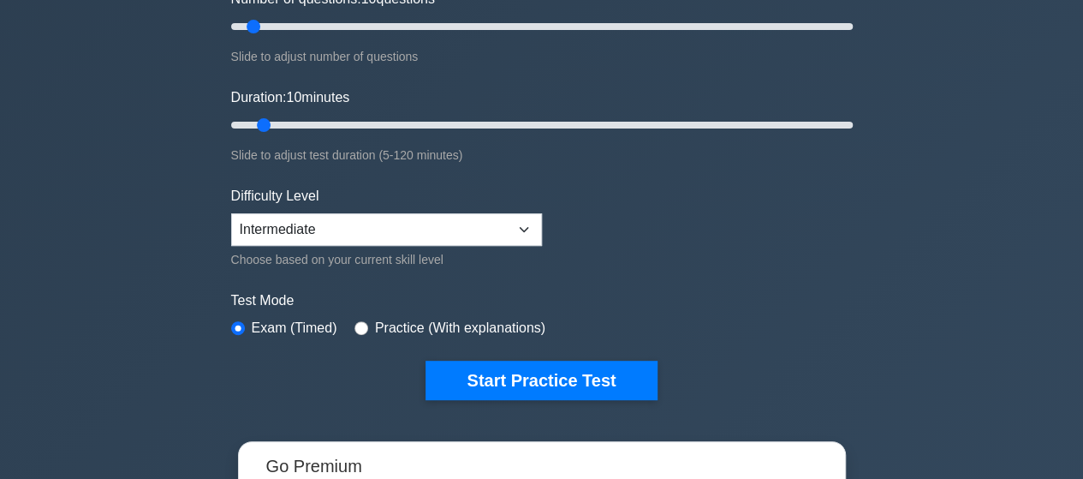
scroll to position [240, 0]
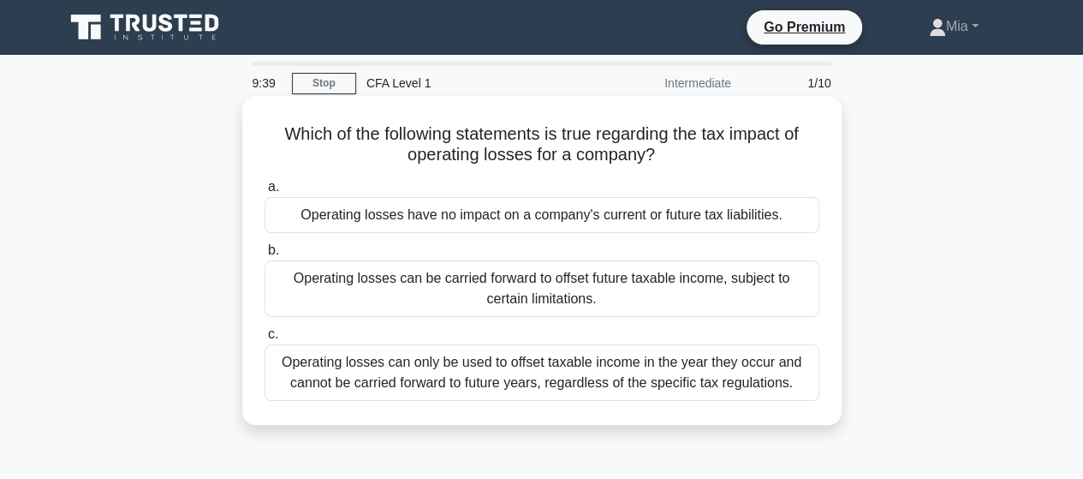
click at [474, 301] on div "Operating losses can be carried forward to offset future taxable income, subjec…" at bounding box center [542, 288] width 555 height 57
click at [265, 256] on input "b. Operating losses can be carried forward to offset future taxable income, sub…" at bounding box center [265, 250] width 0 height 11
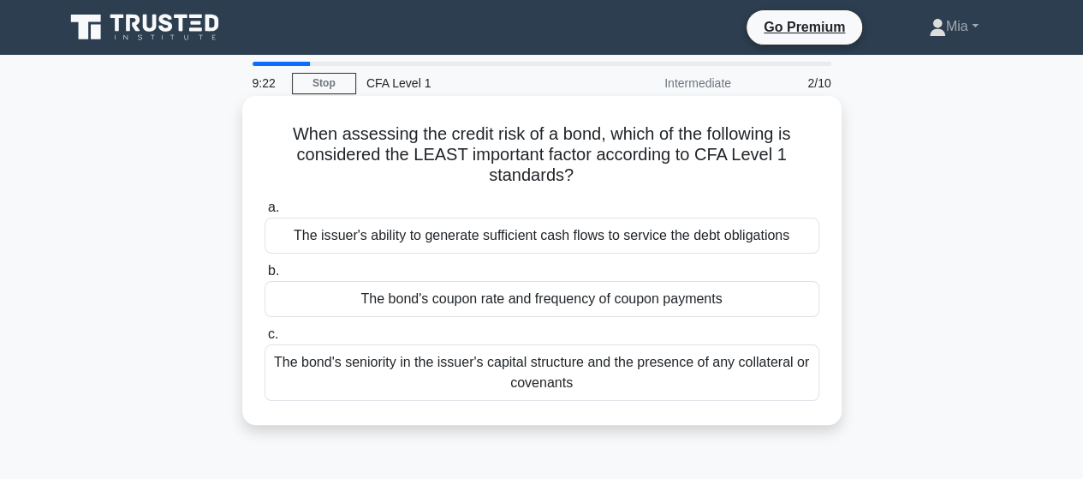
drag, startPoint x: 282, startPoint y: 128, endPoint x: 604, endPoint y: 174, distance: 326.1
click at [604, 174] on h5 "When assessing the credit risk of a bond, which of the following is considered …" at bounding box center [542, 154] width 558 height 63
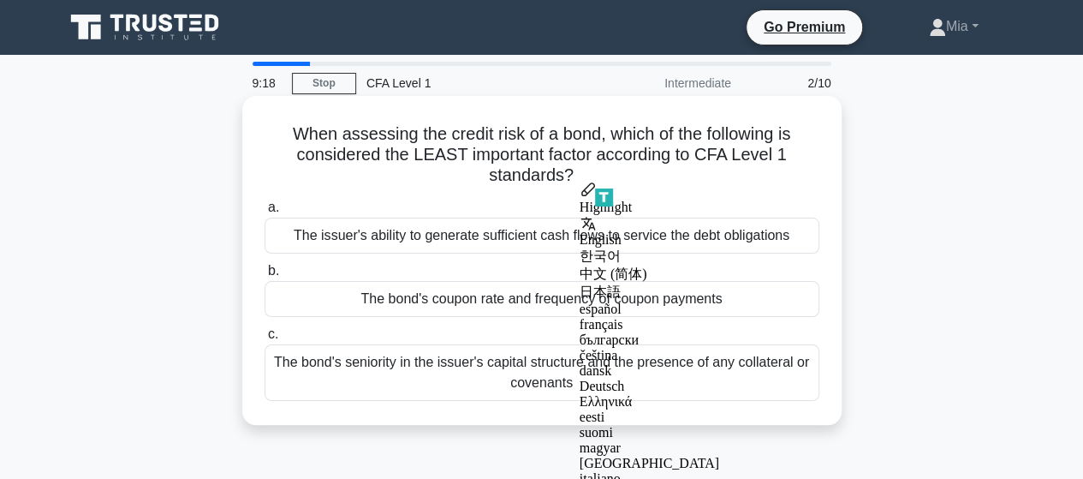
click at [545, 378] on div "The bond's seniority in the issuer's capital structure and the presence of any …" at bounding box center [542, 372] width 555 height 57
click at [265, 340] on input "c. The bond's seniority in the issuer's capital structure and the presence of a…" at bounding box center [265, 334] width 0 height 11
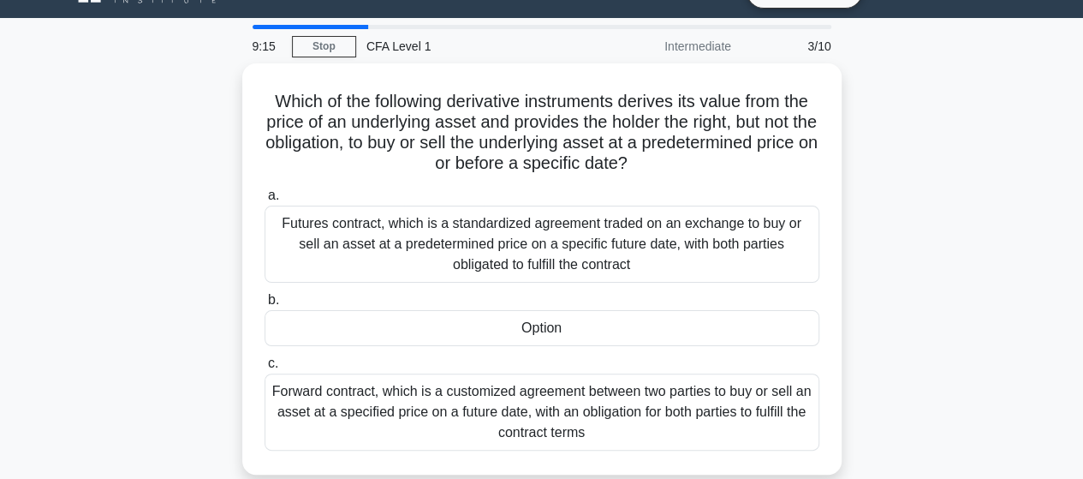
scroll to position [40, 0]
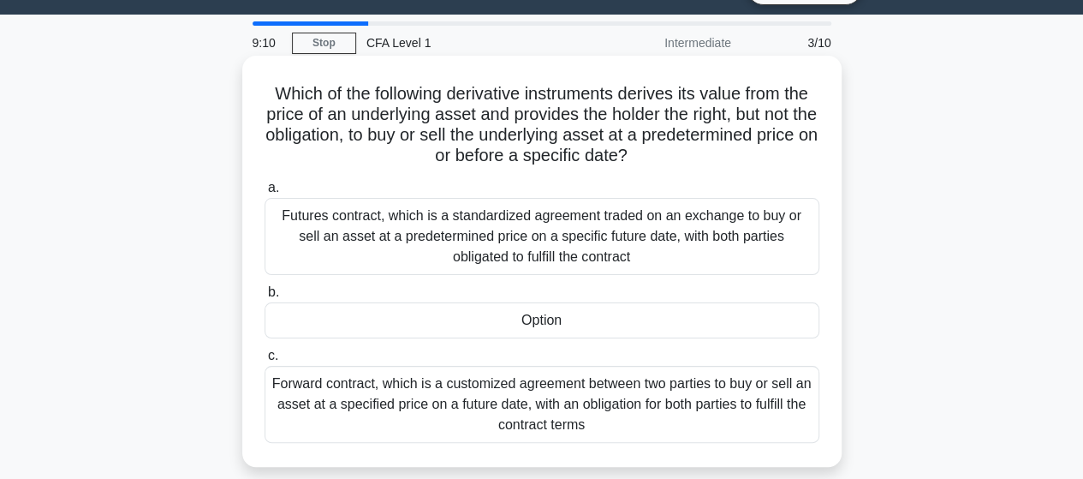
drag, startPoint x: 683, startPoint y: 153, endPoint x: 257, endPoint y: 98, distance: 429.9
click at [257, 98] on div "Which of the following derivative instruments derives its value from the price …" at bounding box center [542, 260] width 586 height 397
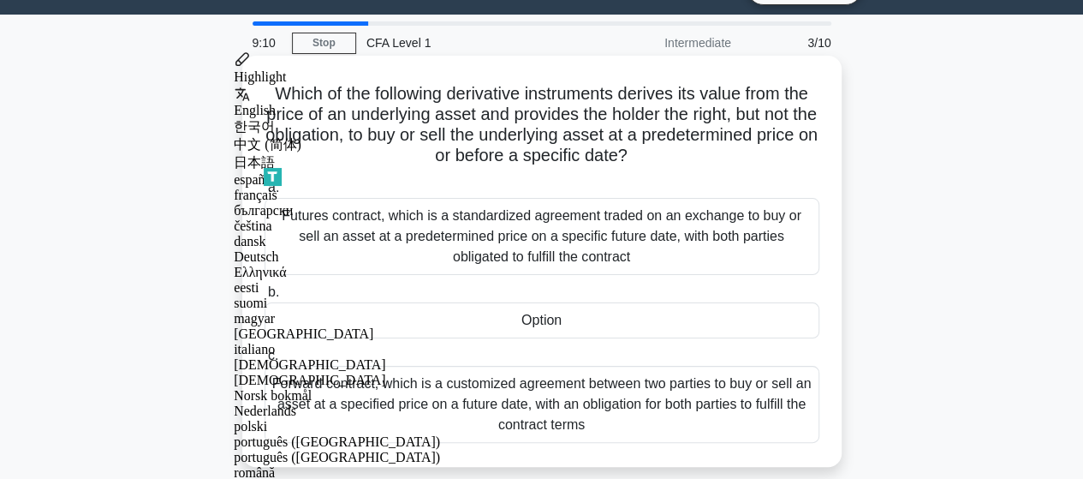
copy h5 "Which of the following derivative instruments derives its value from the price …"
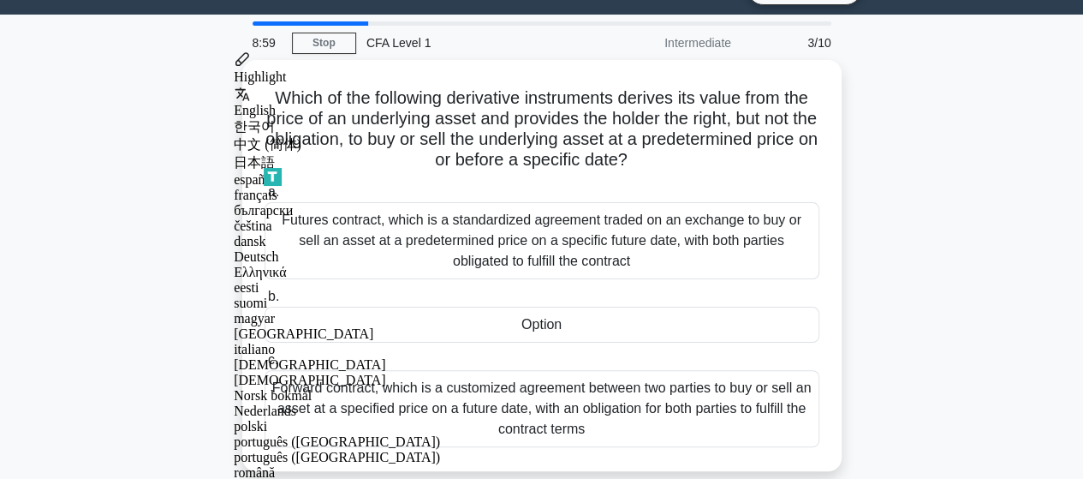
click at [987, 232] on div "Which of the following derivative instruments derives its value from the price …" at bounding box center [542, 275] width 976 height 431
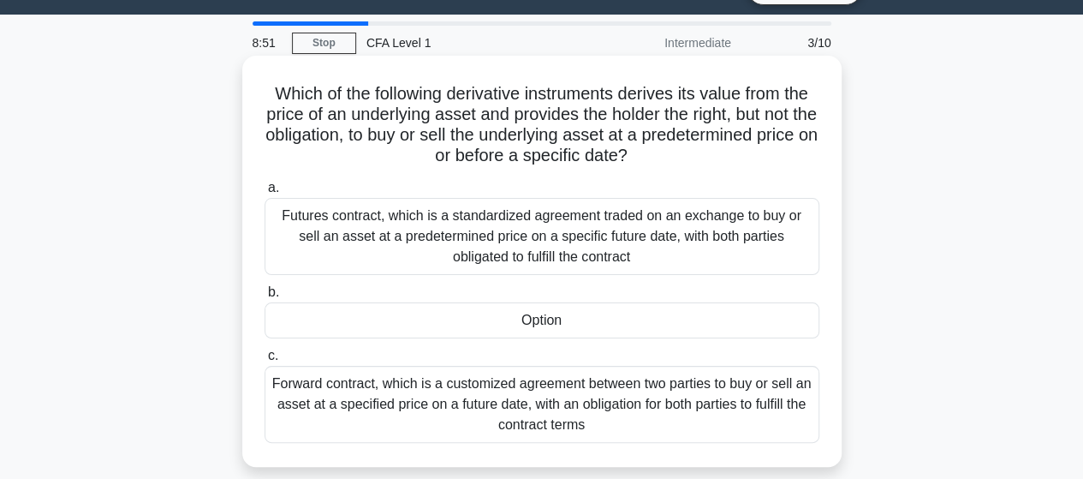
click at [709, 408] on div "Forward contract, which is a customized agreement between two parties to buy or…" at bounding box center [542, 404] width 555 height 77
click at [265, 361] on input "c. Forward contract, which is a customized agreement between two parties to buy…" at bounding box center [265, 355] width 0 height 11
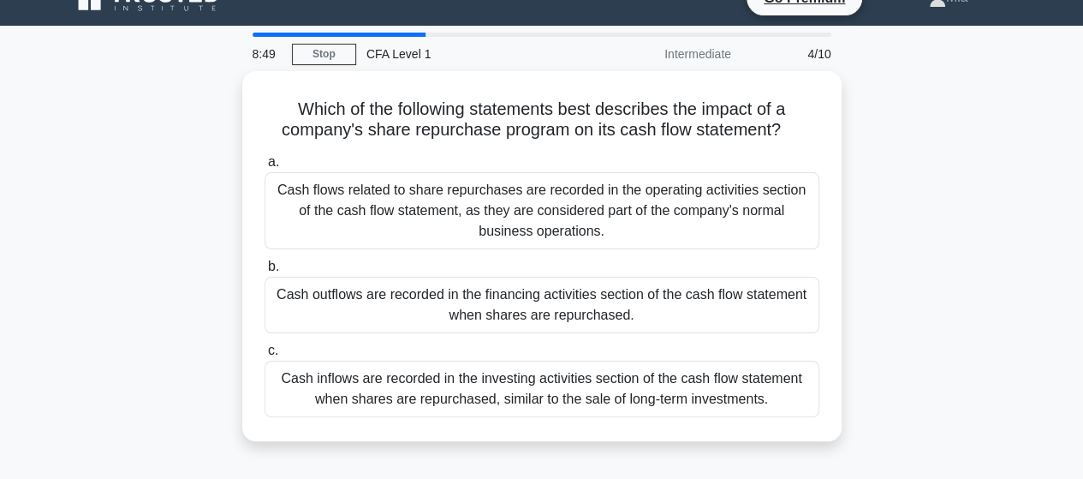
scroll to position [31, 0]
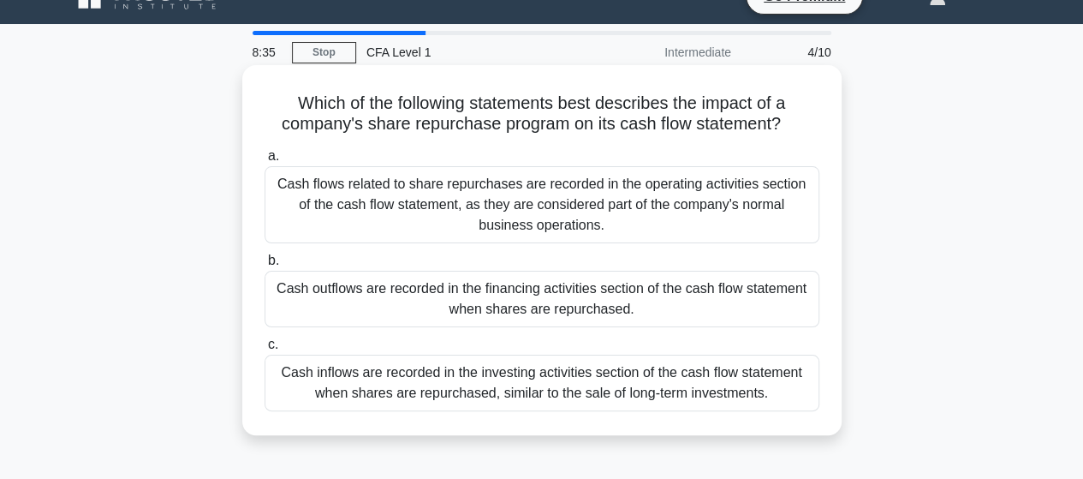
drag, startPoint x: 793, startPoint y: 124, endPoint x: 288, endPoint y: 98, distance: 505.8
click at [288, 98] on h5 "Which of the following statements best describes the impact of a company's shar…" at bounding box center [542, 113] width 558 height 43
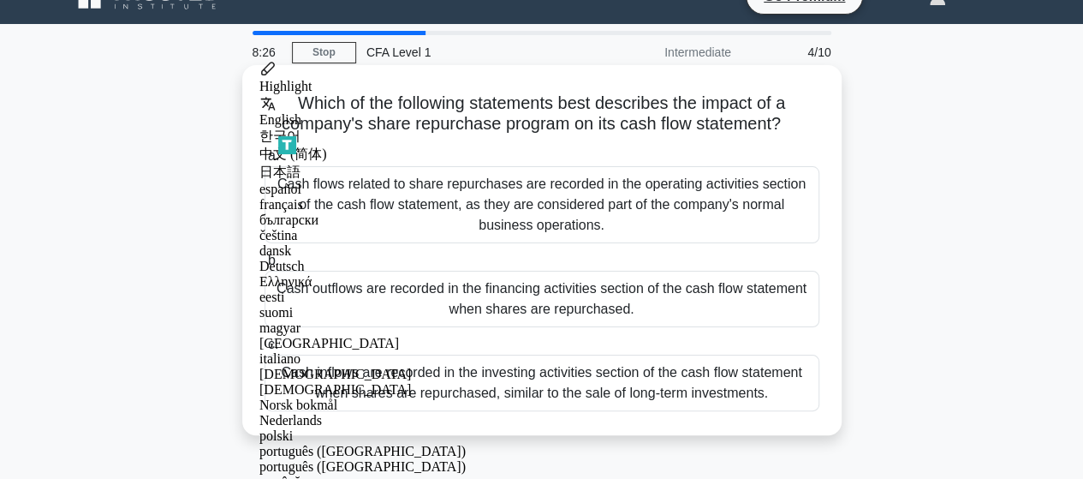
click at [630, 119] on h5 "Which of the following statements best describes the impact of a company's shar…" at bounding box center [542, 113] width 558 height 43
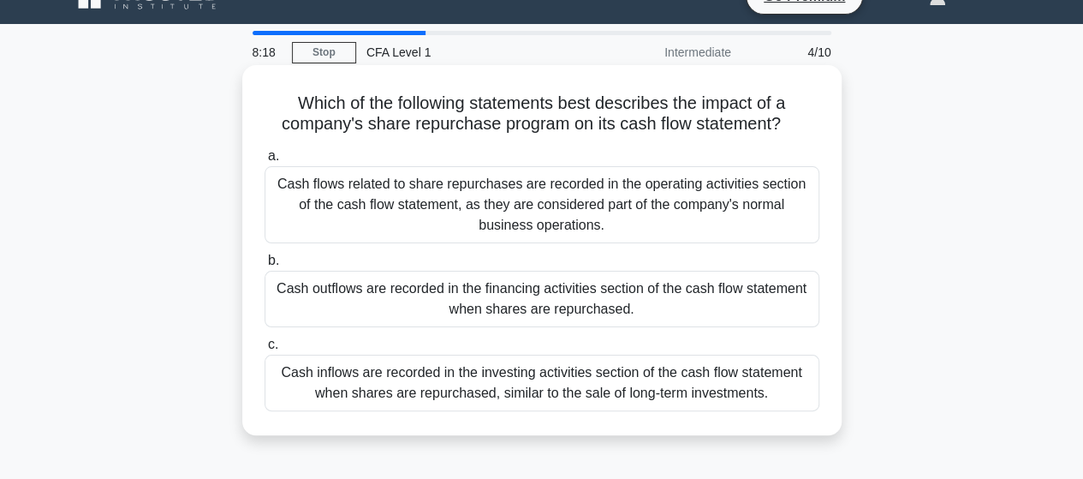
click at [640, 301] on div "Cash outflows are recorded in the financing activities section of the cash flow…" at bounding box center [542, 299] width 555 height 57
click at [265, 266] on input "b. Cash outflows are recorded in the financing activities section of the cash f…" at bounding box center [265, 260] width 0 height 11
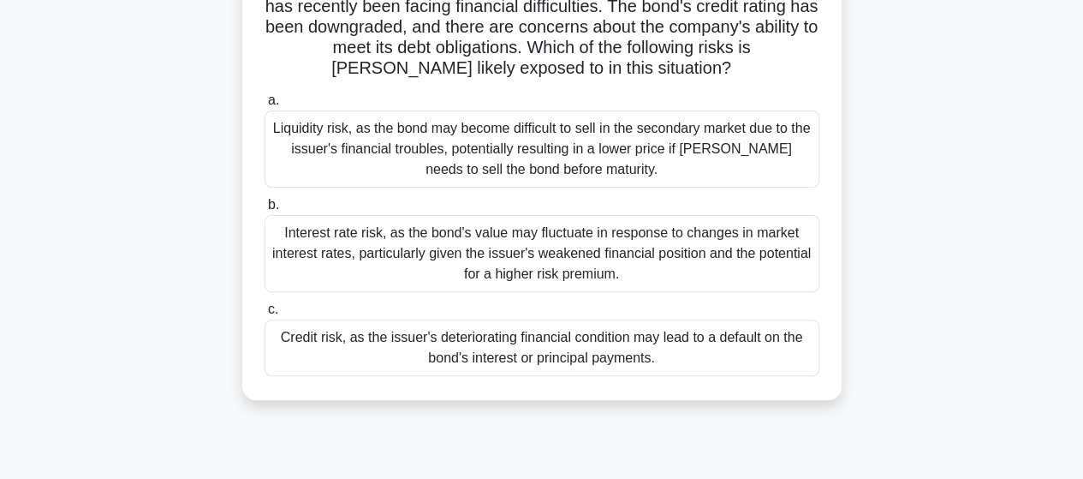
scroll to position [154, 0]
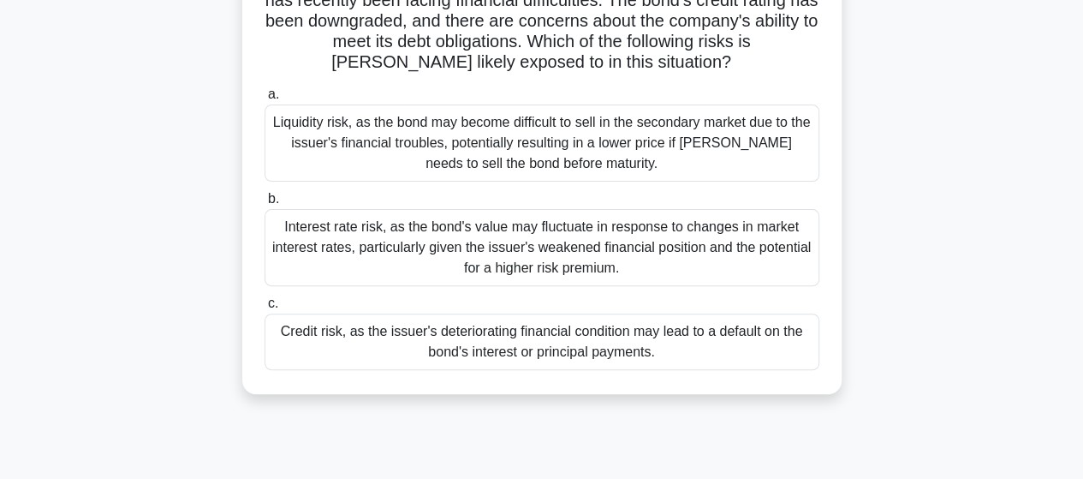
click at [699, 353] on div "Credit risk, as the issuer's deteriorating financial condition may lead to a de…" at bounding box center [542, 341] width 555 height 57
click at [265, 309] on input "c. Credit risk, as the issuer's deteriorating financial condition may lead to a…" at bounding box center [265, 303] width 0 height 11
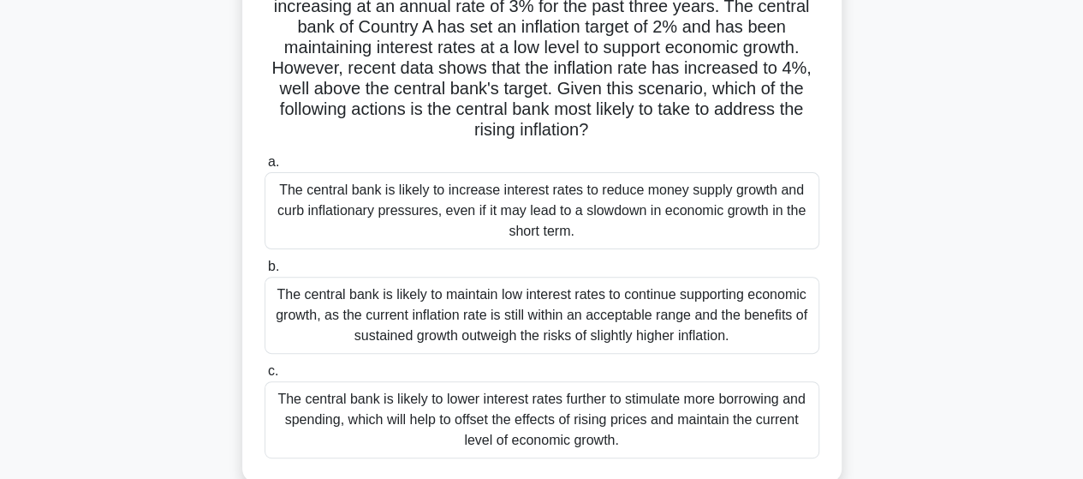
scroll to position [151, 0]
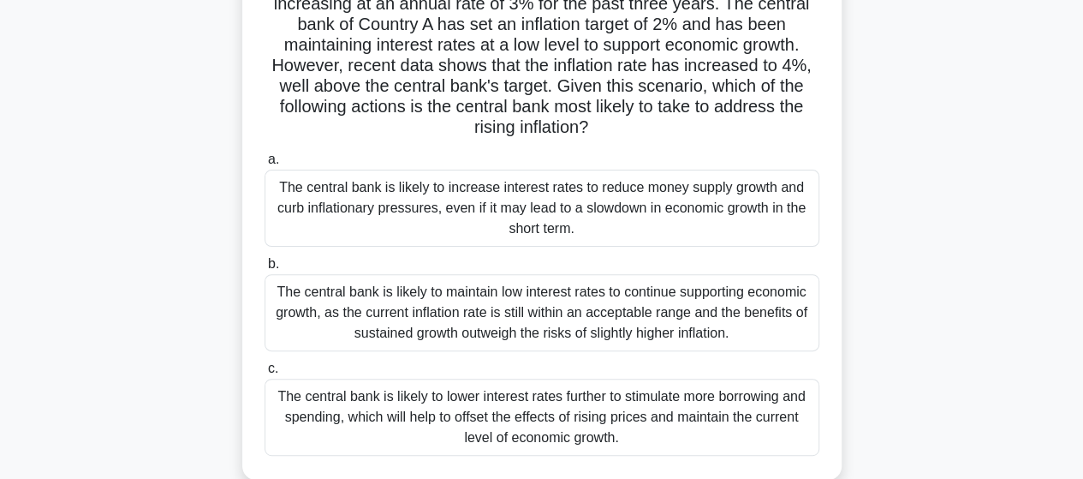
click at [762, 225] on div "The central bank is likely to increase interest rates to reduce money supply gr…" at bounding box center [542, 208] width 555 height 77
click at [265, 165] on input "a. The central bank is likely to increase interest rates to reduce money supply…" at bounding box center [265, 159] width 0 height 11
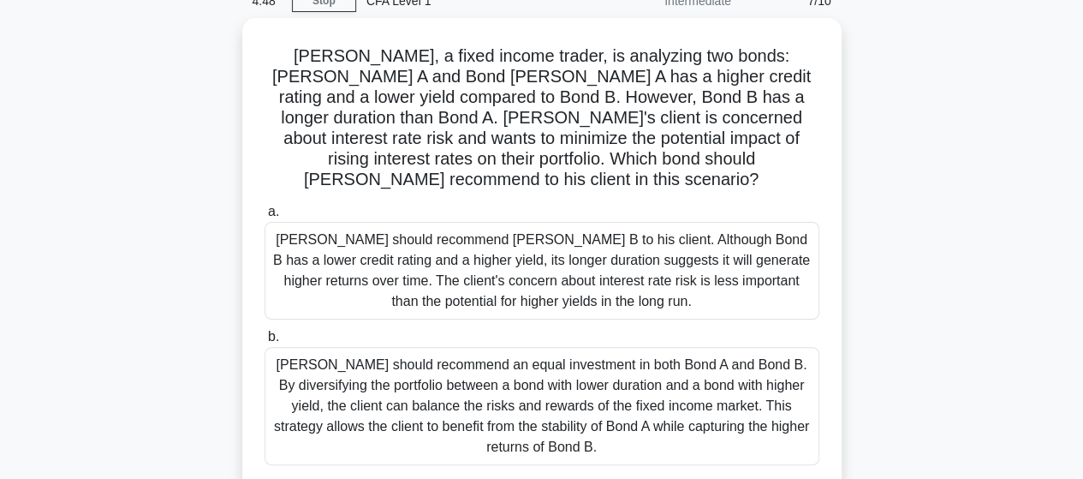
scroll to position [75, 0]
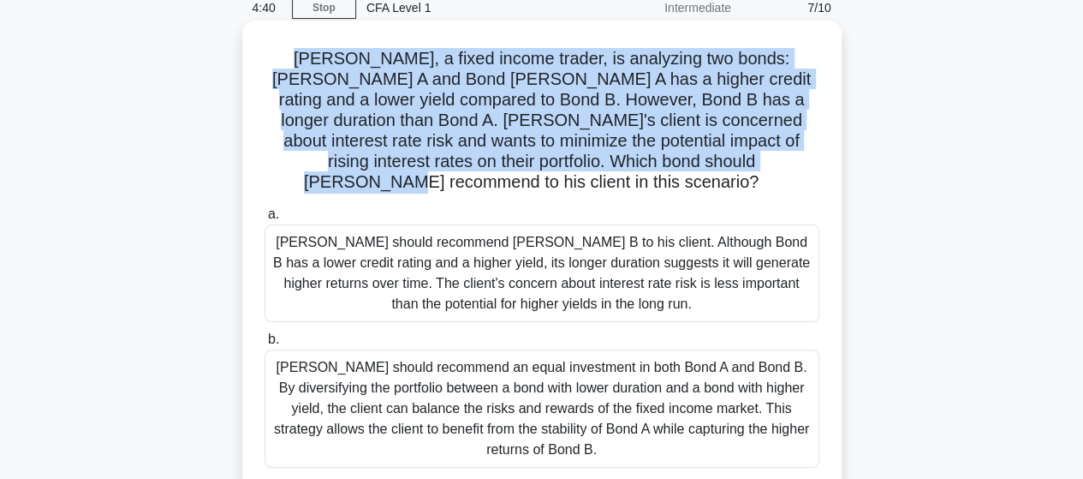
drag, startPoint x: 264, startPoint y: 56, endPoint x: 722, endPoint y: 158, distance: 469.4
click at [722, 158] on h5 "[PERSON_NAME], a fixed income trader, is analyzing two bonds: [PERSON_NAME] A a…" at bounding box center [542, 121] width 558 height 146
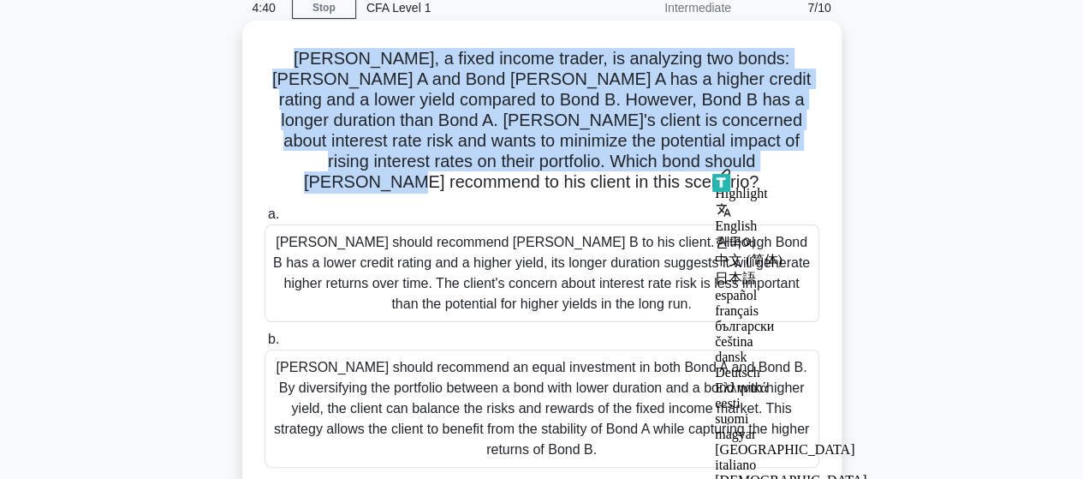
copy h5 "[PERSON_NAME], a fixed income trader, is analyzing two bonds: [PERSON_NAME] A a…"
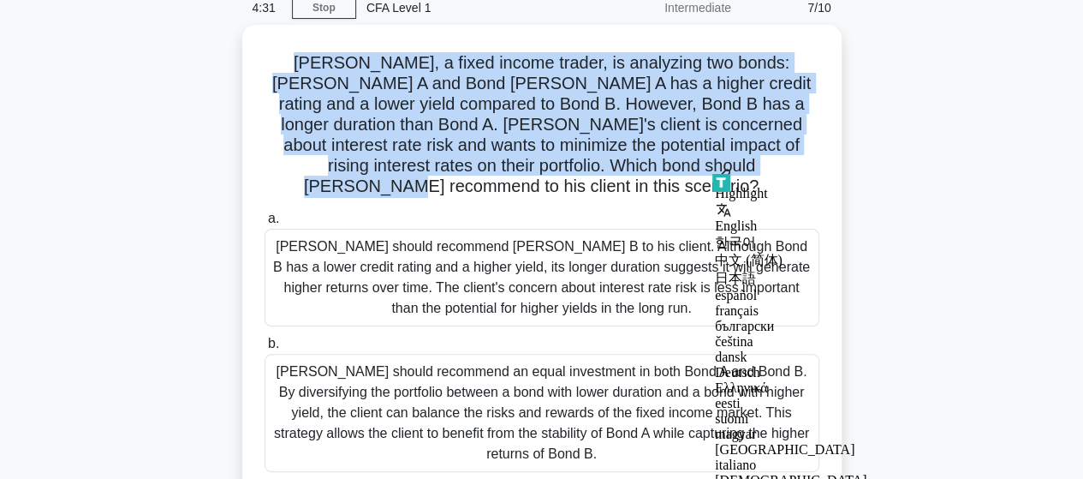
click at [923, 86] on div "[PERSON_NAME], a fixed income trader, is analyzing two bonds: [PERSON_NAME] A a…" at bounding box center [542, 333] width 976 height 616
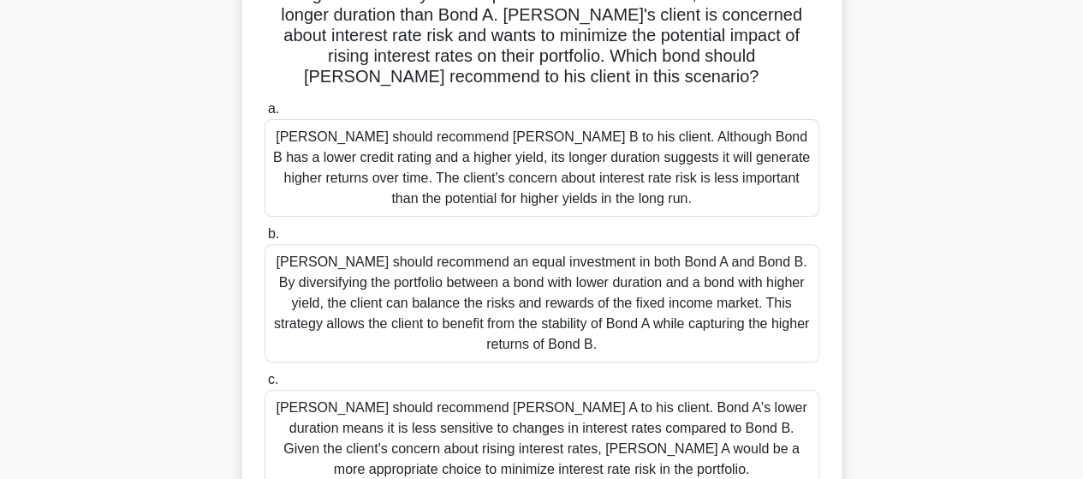
scroll to position [188, 0]
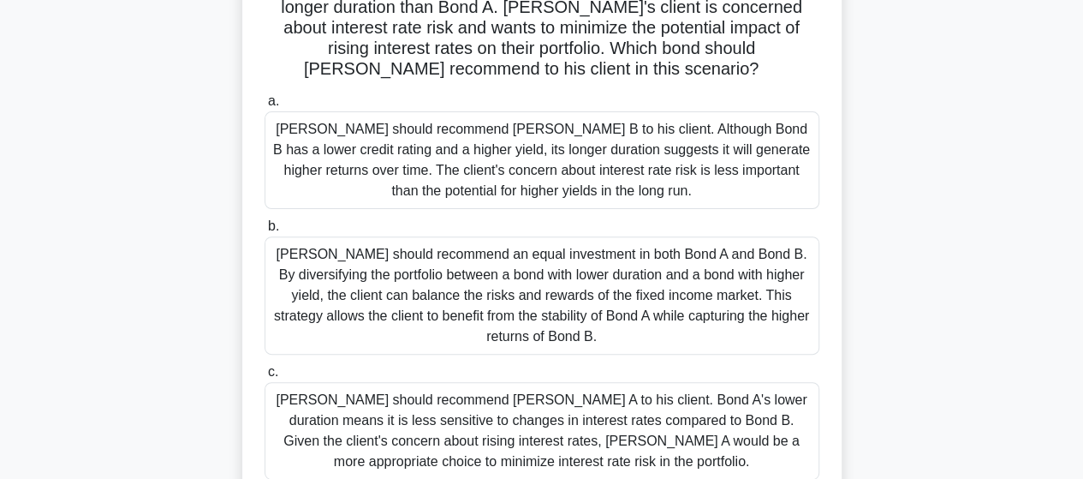
click at [710, 280] on div "[PERSON_NAME] should recommend an equal investment in both Bond A and Bond B. B…" at bounding box center [542, 295] width 555 height 118
click at [265, 232] on input "b. [PERSON_NAME] should recommend an equal investment in both Bond A and Bond B…" at bounding box center [265, 226] width 0 height 11
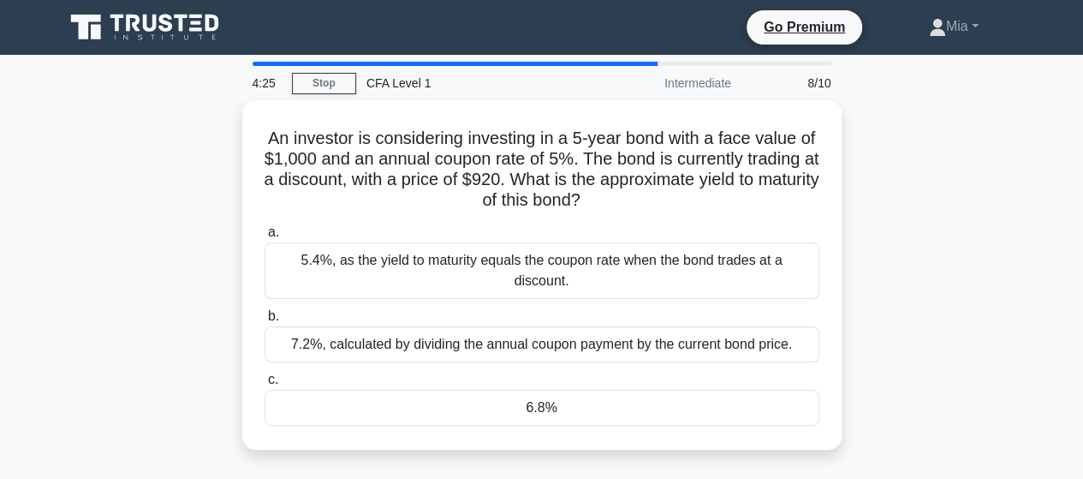
scroll to position [27, 0]
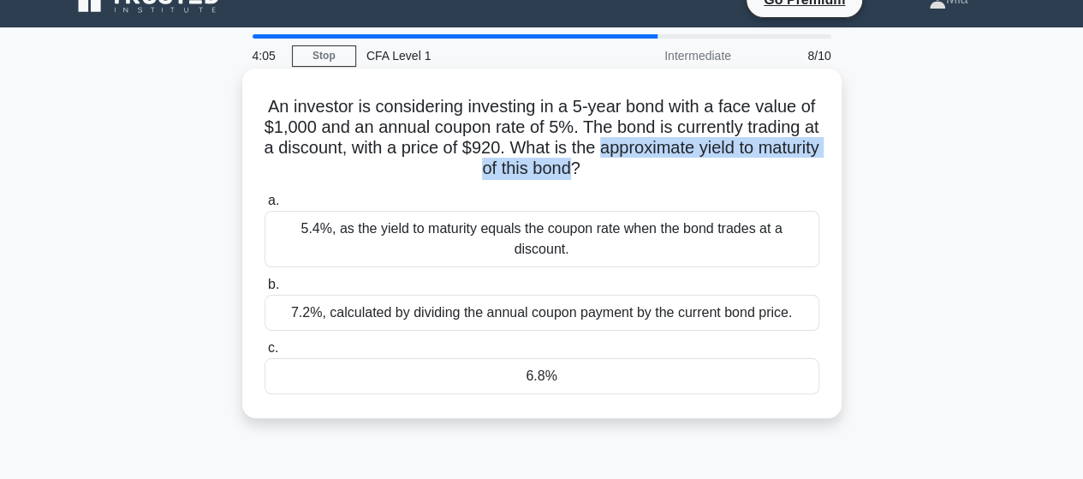
drag, startPoint x: 705, startPoint y: 152, endPoint x: 637, endPoint y: 172, distance: 71.3
click at [637, 172] on h5 "An investor is considering investing in a 5-year bond with a face value of $1,0…" at bounding box center [542, 138] width 558 height 84
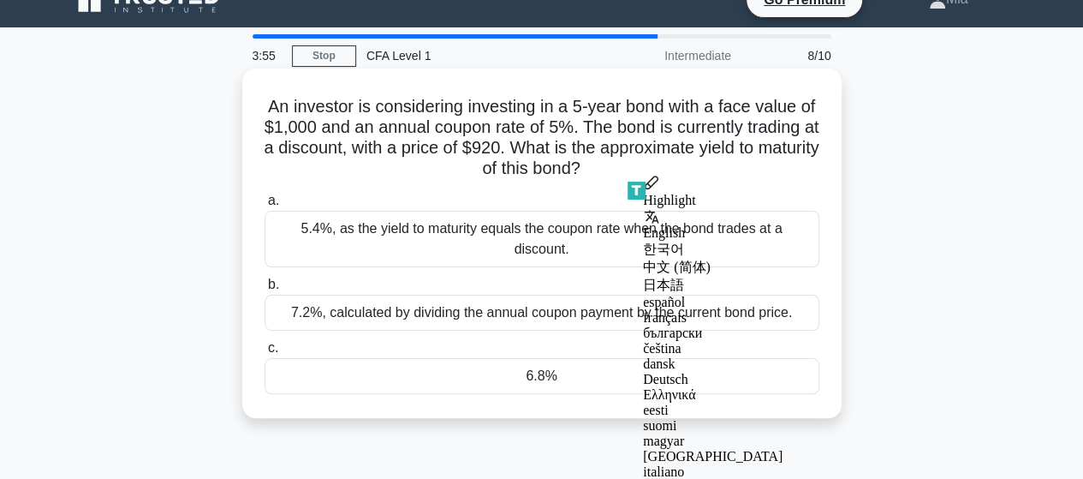
click at [532, 126] on h5 "An investor is considering investing in a 5-year bond with a face value of $1,0…" at bounding box center [542, 138] width 558 height 84
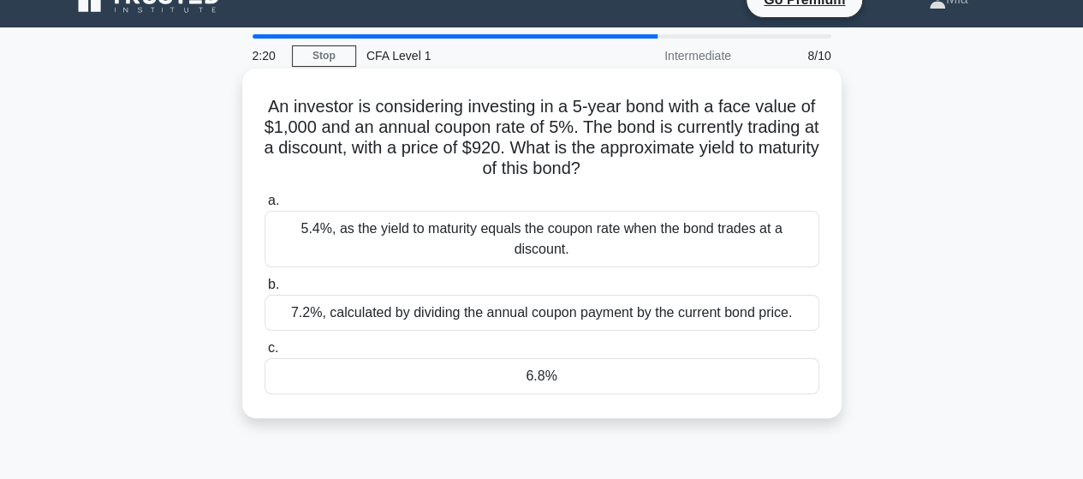
click at [681, 358] on div "6.8%" at bounding box center [542, 376] width 555 height 36
click at [265, 354] on input "c. 6.8%" at bounding box center [265, 347] width 0 height 11
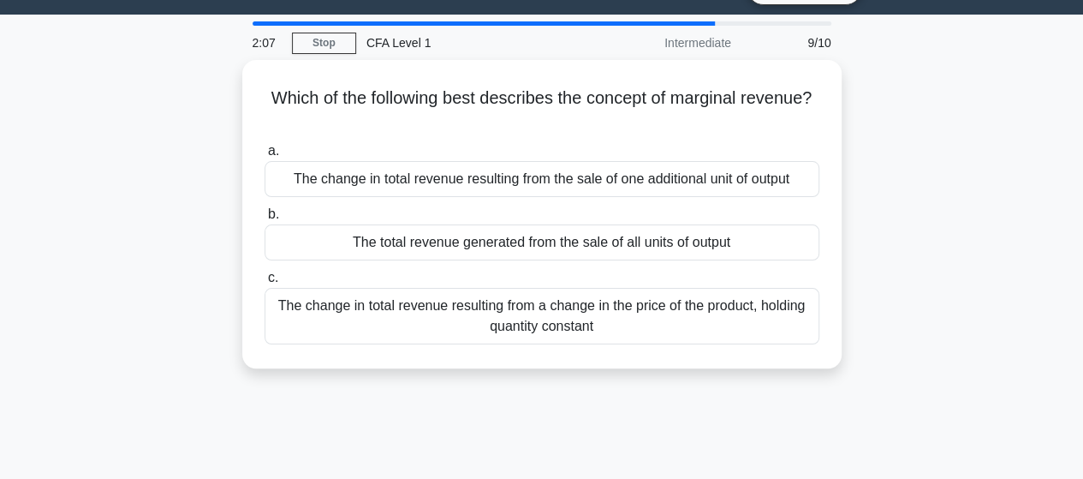
scroll to position [41, 0]
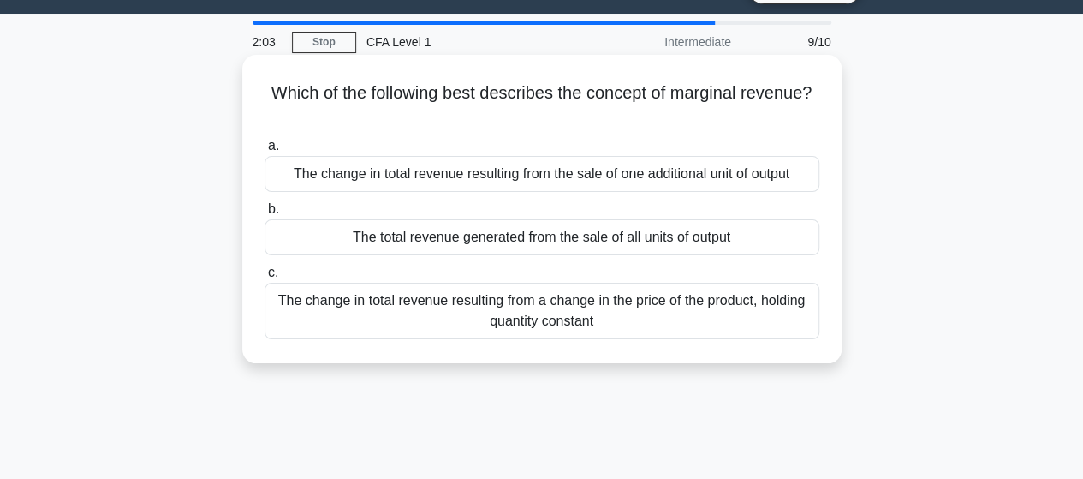
click at [505, 321] on div "The change in total revenue resulting from a change in the price of the product…" at bounding box center [542, 311] width 555 height 57
click at [265, 278] on input "c. The change in total revenue resulting from a change in the price of the prod…" at bounding box center [265, 272] width 0 height 11
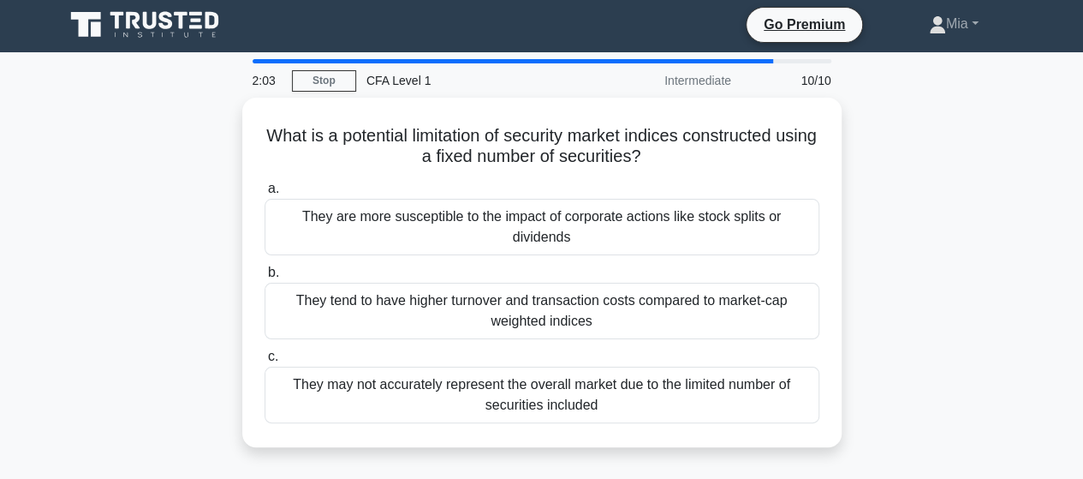
scroll to position [0, 0]
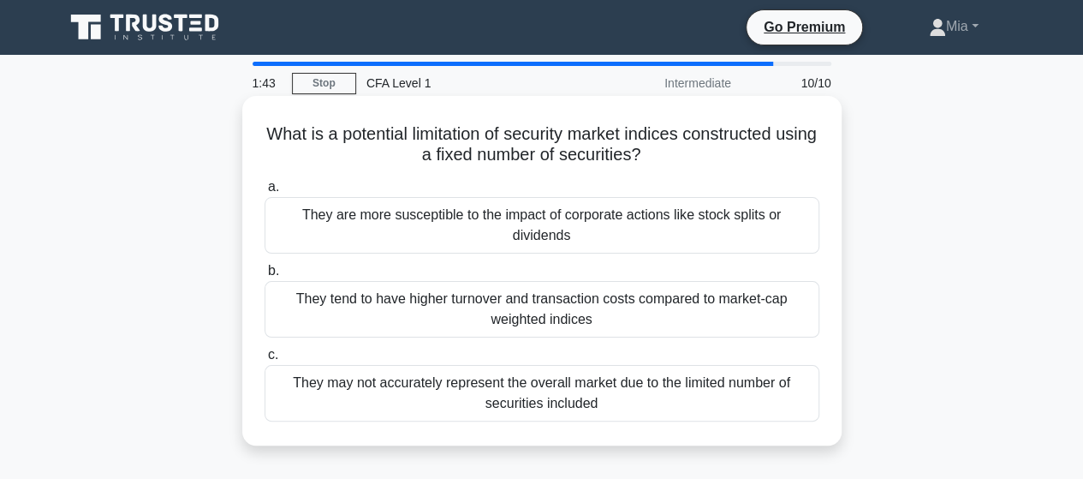
drag, startPoint x: 687, startPoint y: 151, endPoint x: 277, endPoint y: 126, distance: 410.0
click at [277, 126] on h5 "What is a potential limitation of security market indices constructed using a f…" at bounding box center [542, 144] width 558 height 43
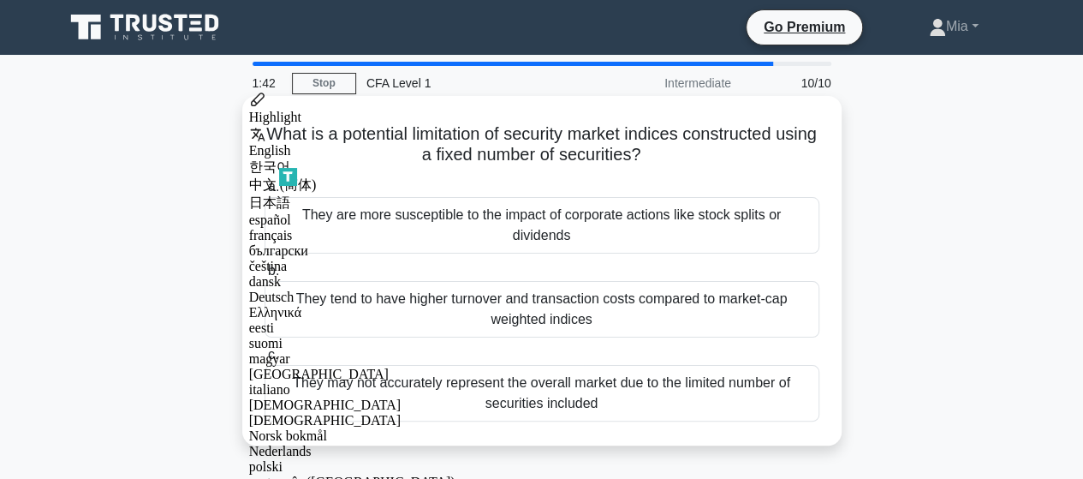
copy h5 "What is a potential limitation of security market indices constructed using a f…"
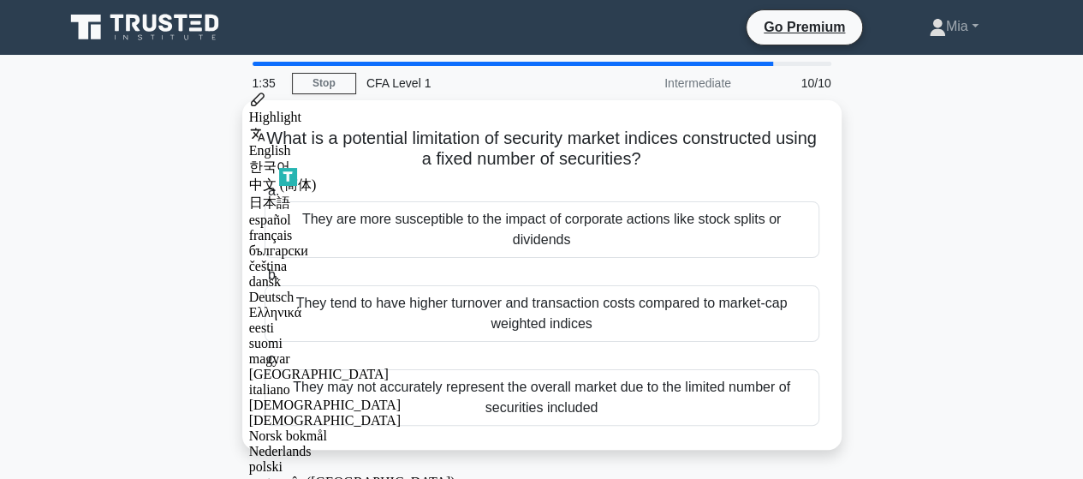
click at [906, 232] on div "What is a potential limitation of security market indices constructed using a f…" at bounding box center [542, 285] width 976 height 370
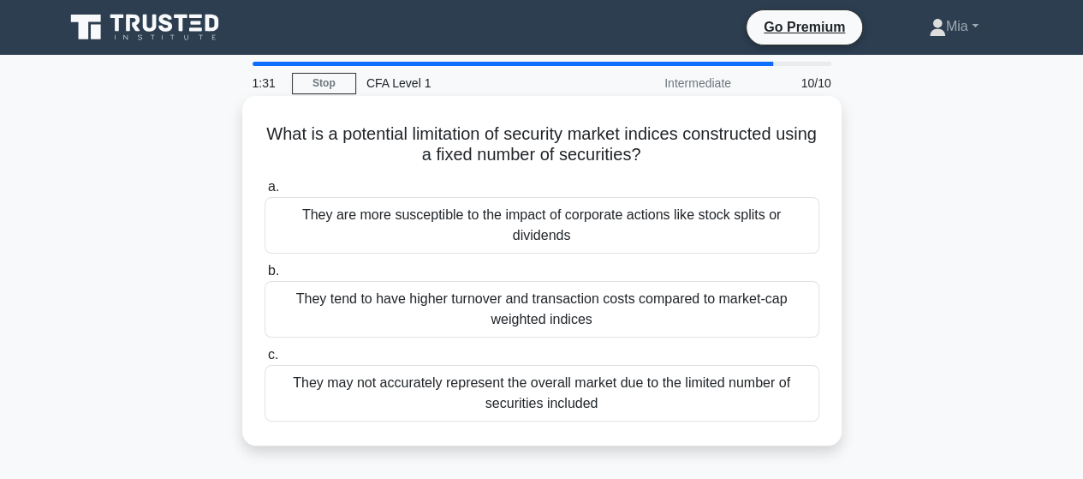
click at [652, 386] on div "They may not accurately represent the overall market due to the limited number …" at bounding box center [542, 393] width 555 height 57
click at [265, 360] on input "c. They may not accurately represent the overall market due to the limited numb…" at bounding box center [265, 354] width 0 height 11
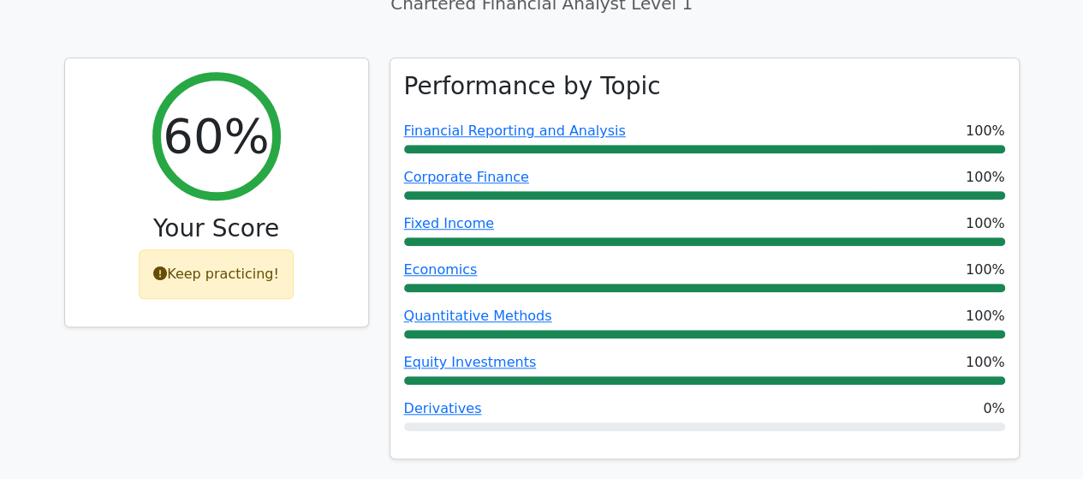
scroll to position [563, 0]
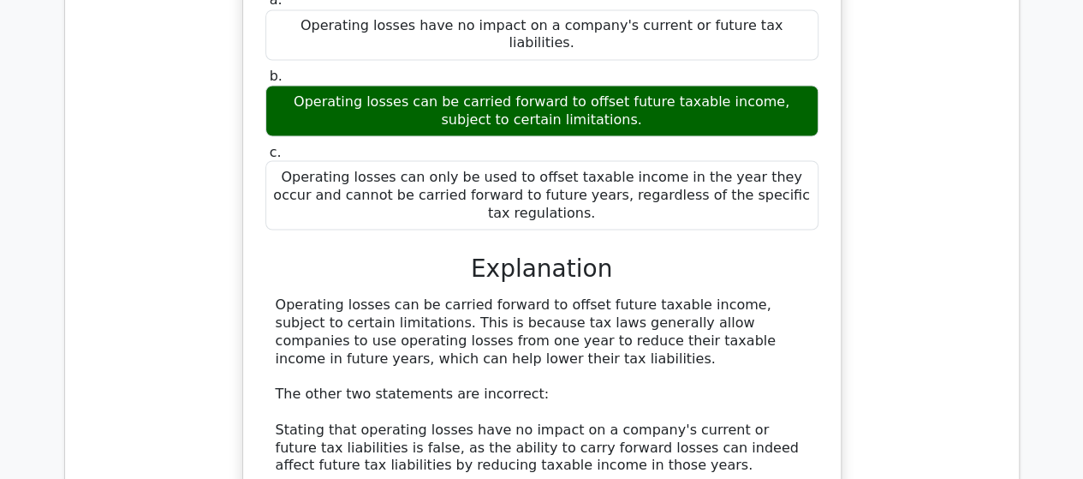
scroll to position [1577, 0]
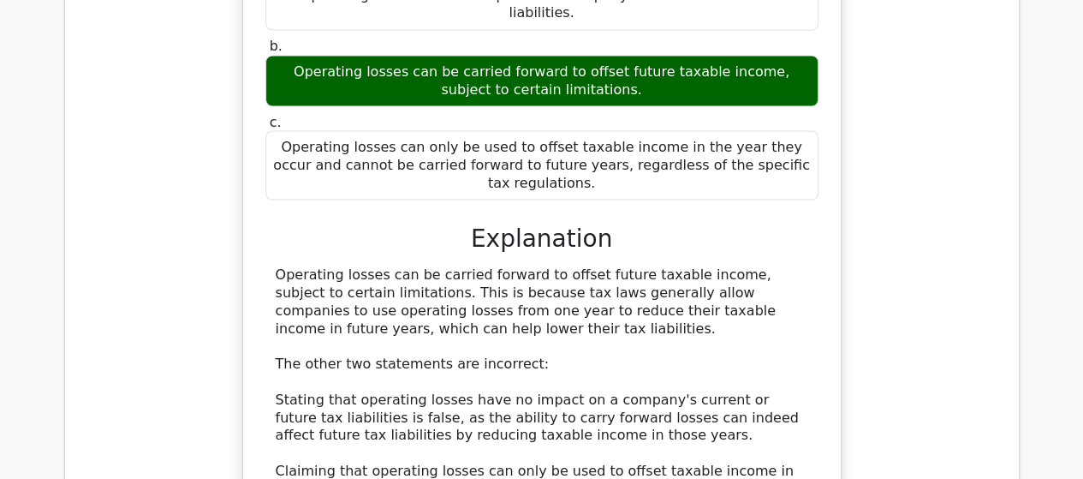
click at [959, 179] on div "Which of the following statements is true regarding the tax impact of operating…" at bounding box center [542, 253] width 926 height 742
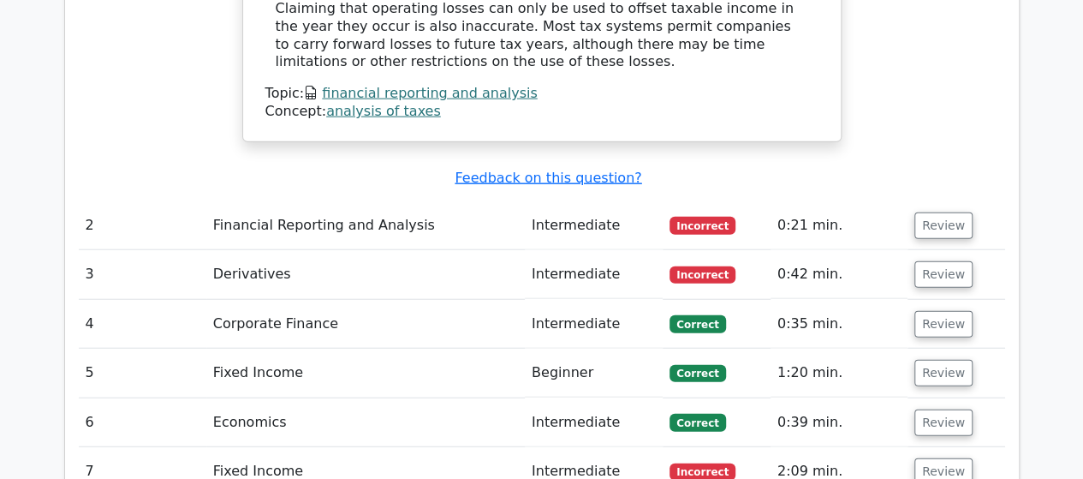
scroll to position [2034, 0]
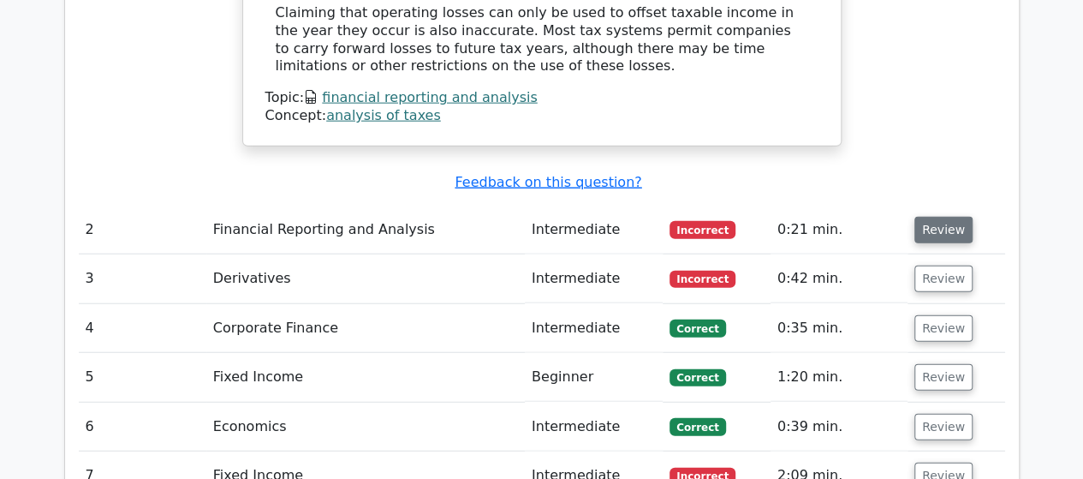
click at [931, 217] on button "Review" at bounding box center [943, 230] width 58 height 27
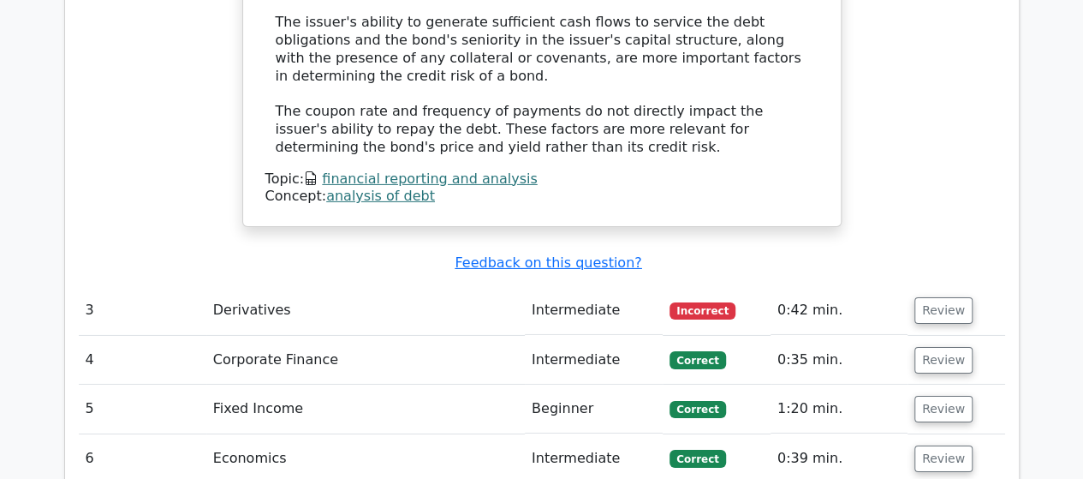
scroll to position [2796, 0]
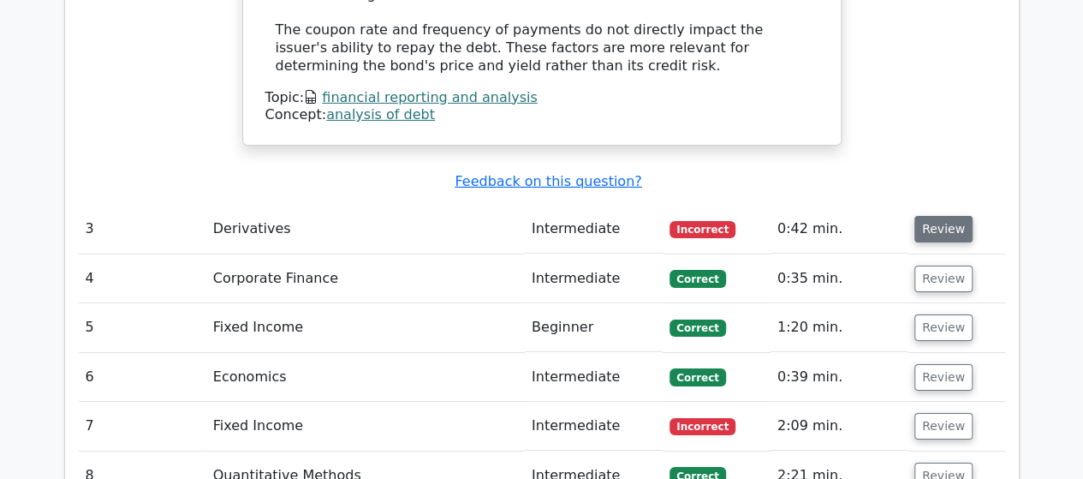
click at [949, 216] on button "Review" at bounding box center [943, 229] width 58 height 27
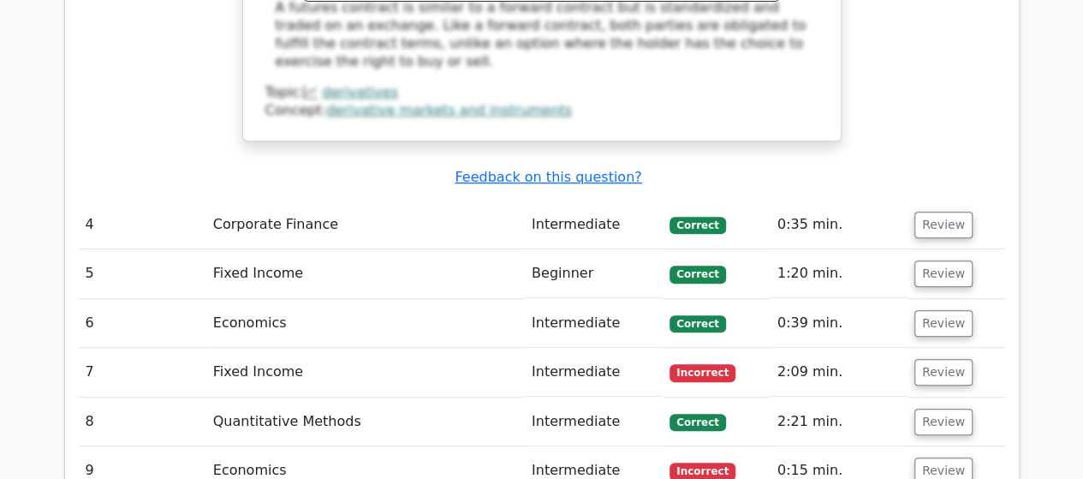
scroll to position [3683, 0]
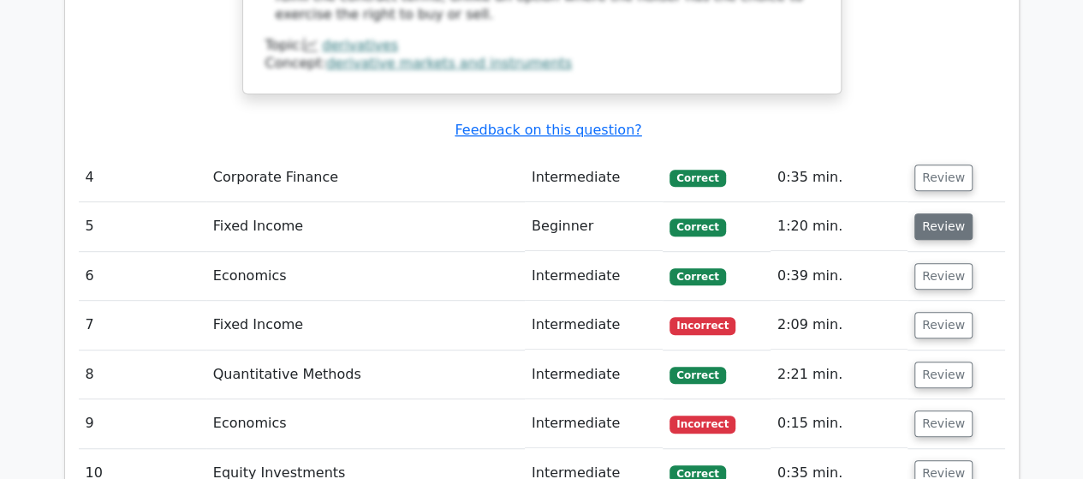
click at [941, 213] on button "Review" at bounding box center [943, 226] width 58 height 27
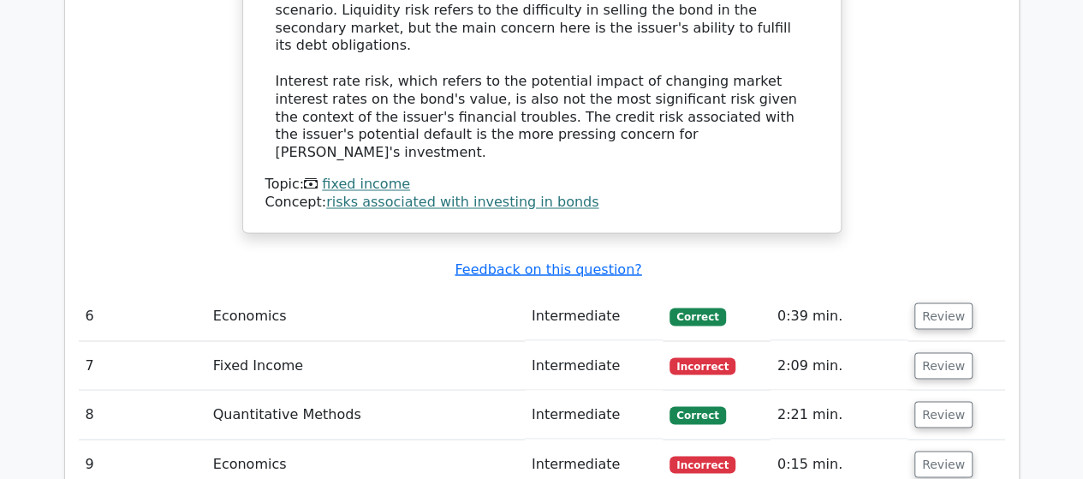
scroll to position [4598, 0]
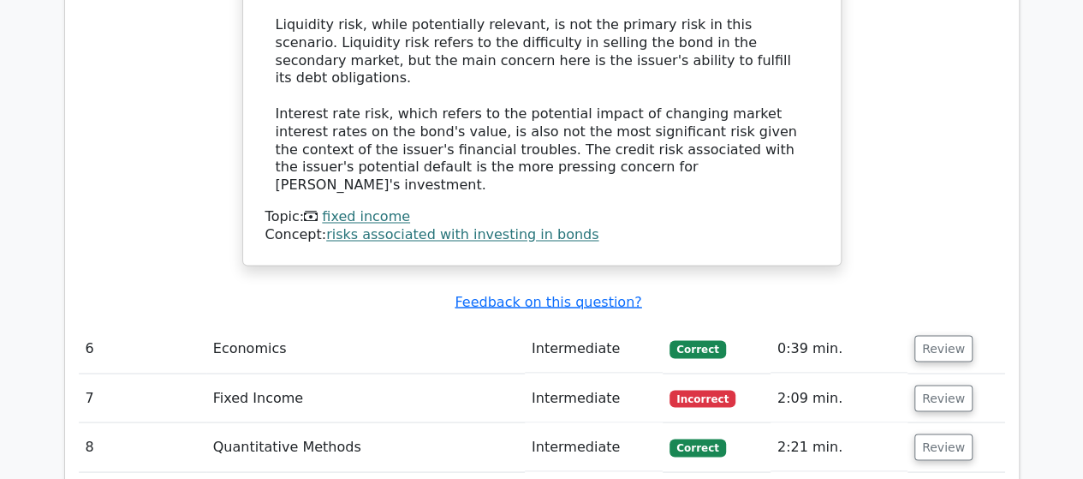
click at [925, 335] on button "Review" at bounding box center [943, 348] width 58 height 27
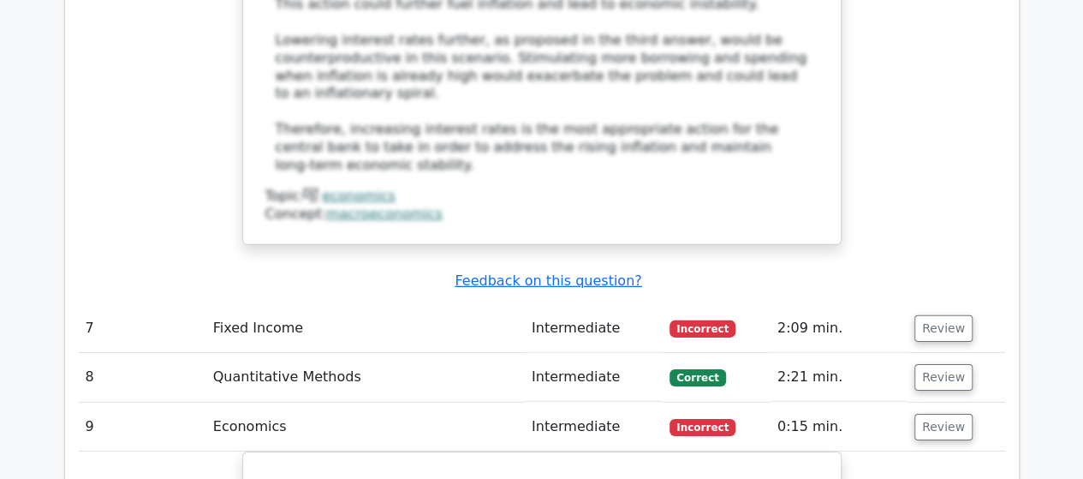
scroll to position [5707, 0]
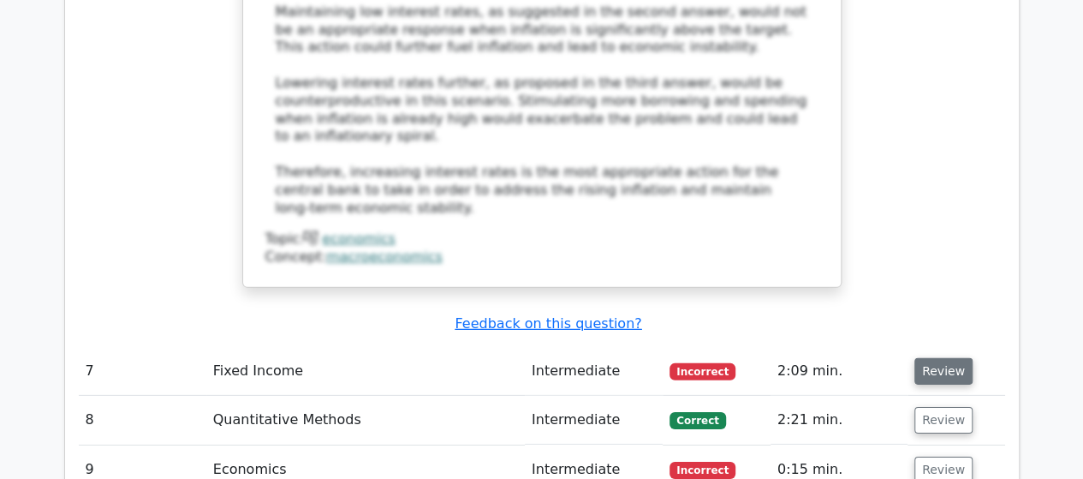
click at [925, 358] on button "Review" at bounding box center [943, 371] width 58 height 27
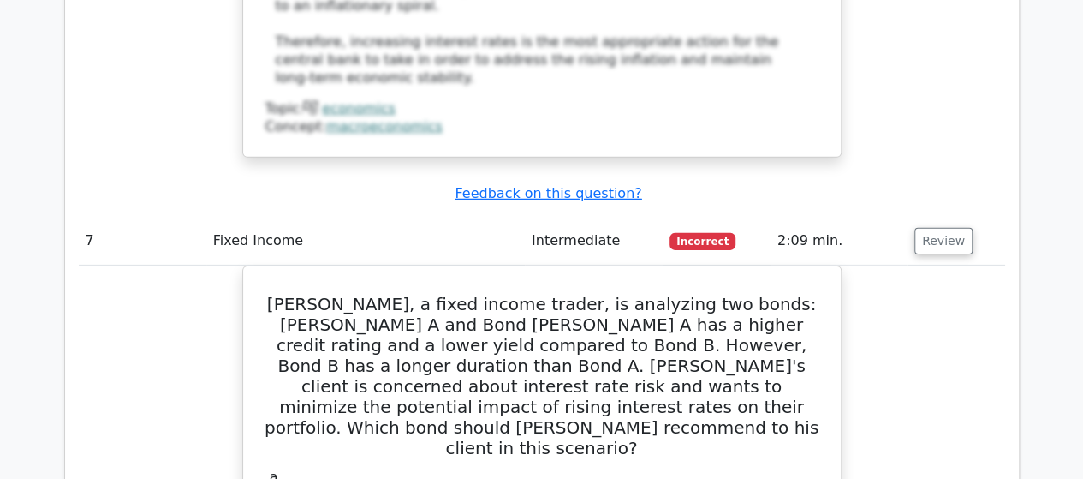
scroll to position [5853, 0]
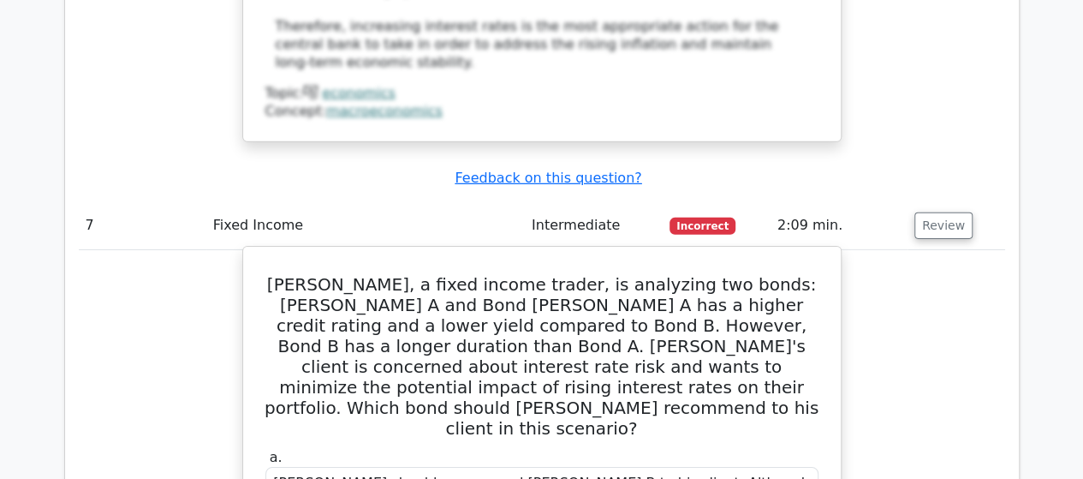
drag, startPoint x: 658, startPoint y: 458, endPoint x: 267, endPoint y: 13, distance: 592.1
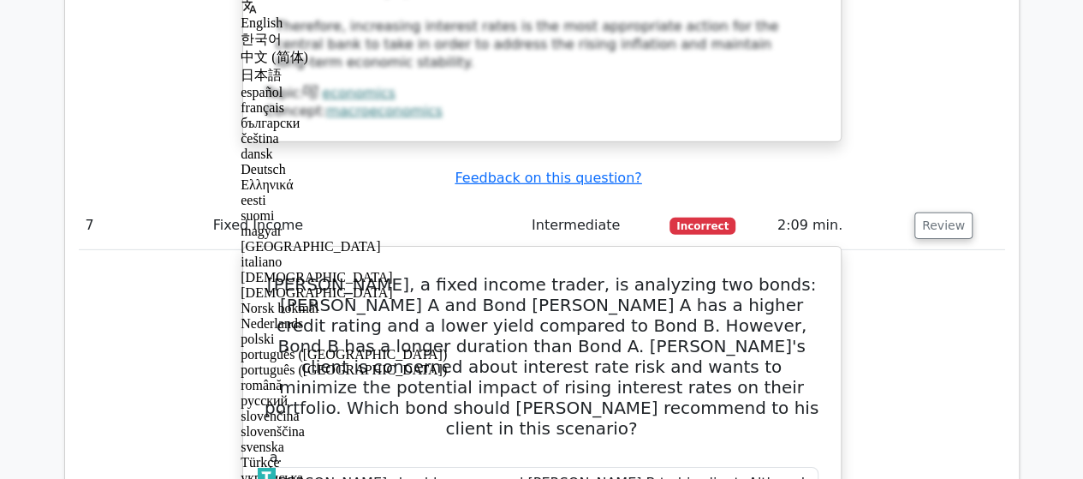
copy div "om, a fixed income trader, is analyzing two bonds: Bond A and Bond B. Bond A ha…"
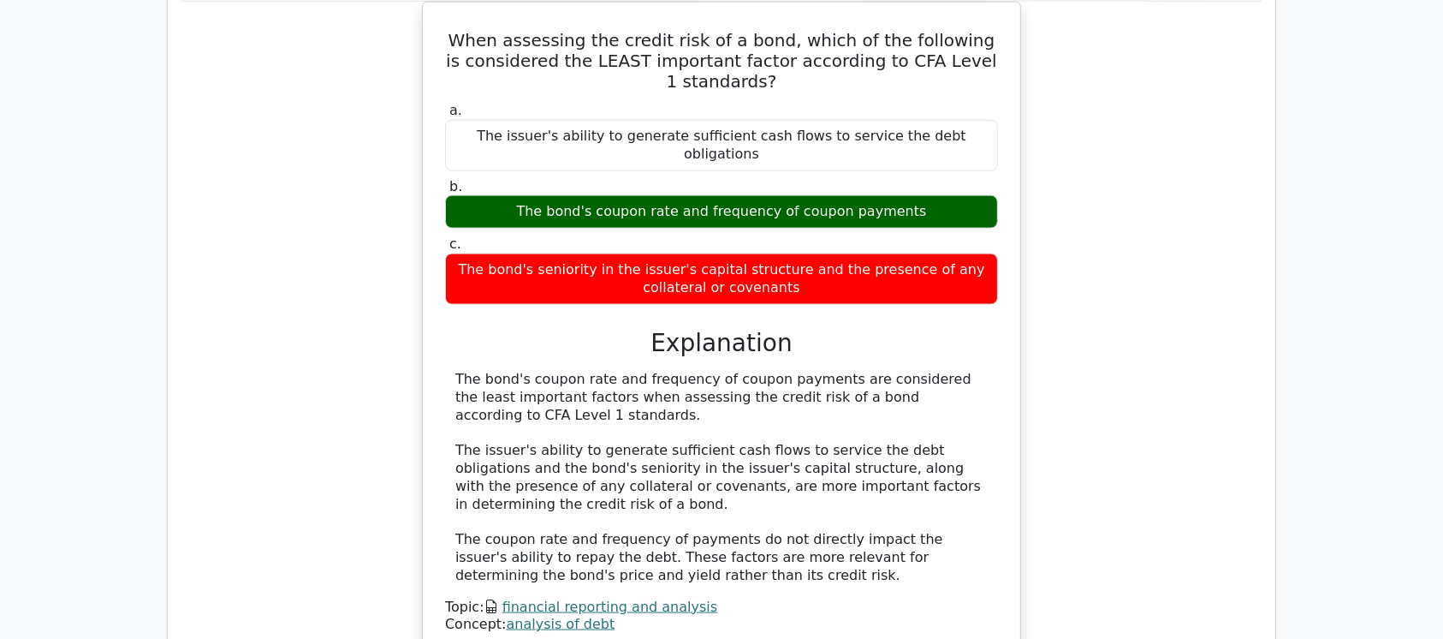
scroll to position [2269, 0]
